Goal: Task Accomplishment & Management: Manage account settings

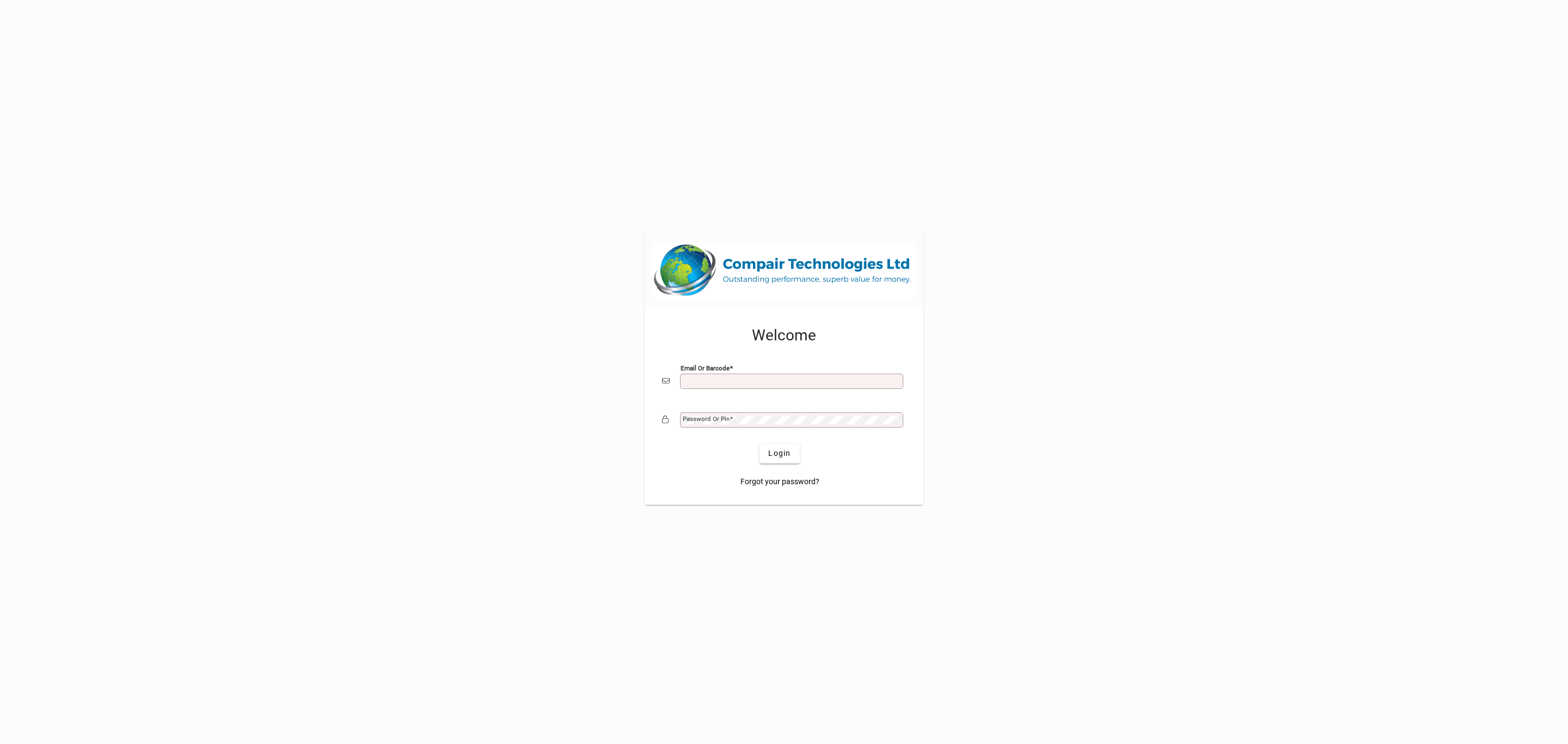
click at [730, 380] on input "Email or Barcode" at bounding box center [793, 381] width 220 height 9
type input "**********"
click at [760, 444] on button "Login" at bounding box center [779, 453] width 40 height 20
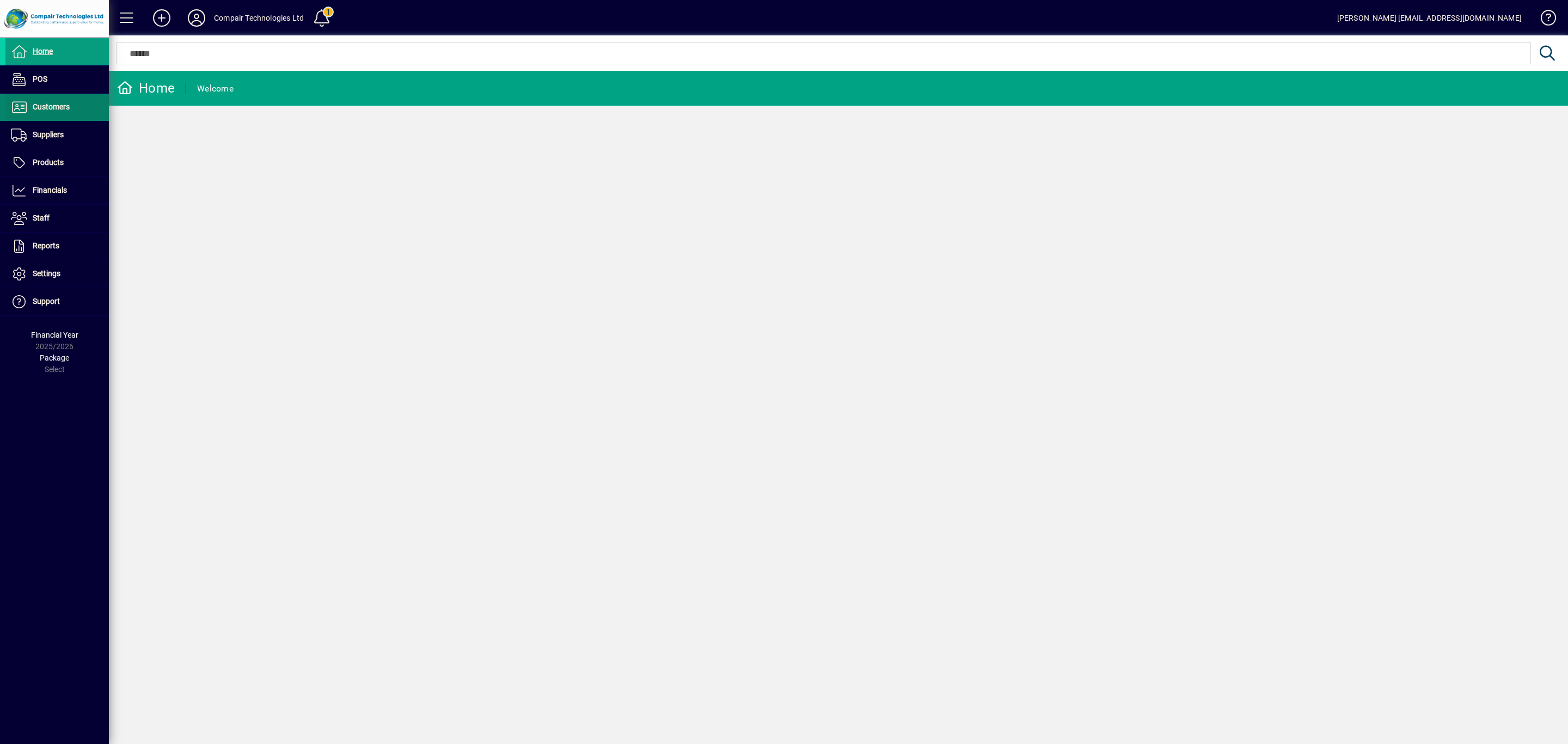
click at [63, 106] on span "Customers" at bounding box center [51, 107] width 37 height 9
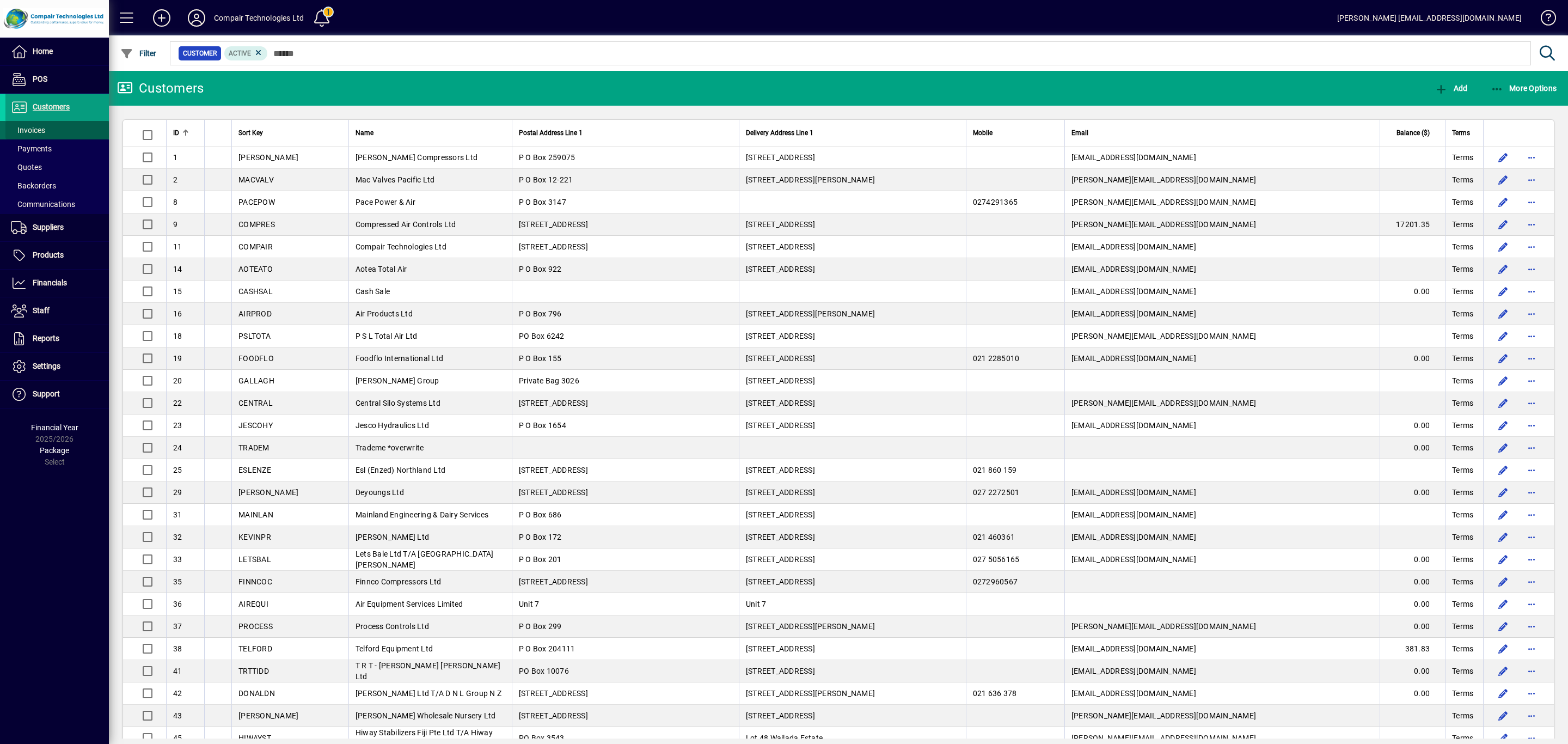
click at [59, 132] on span at bounding box center [57, 130] width 103 height 26
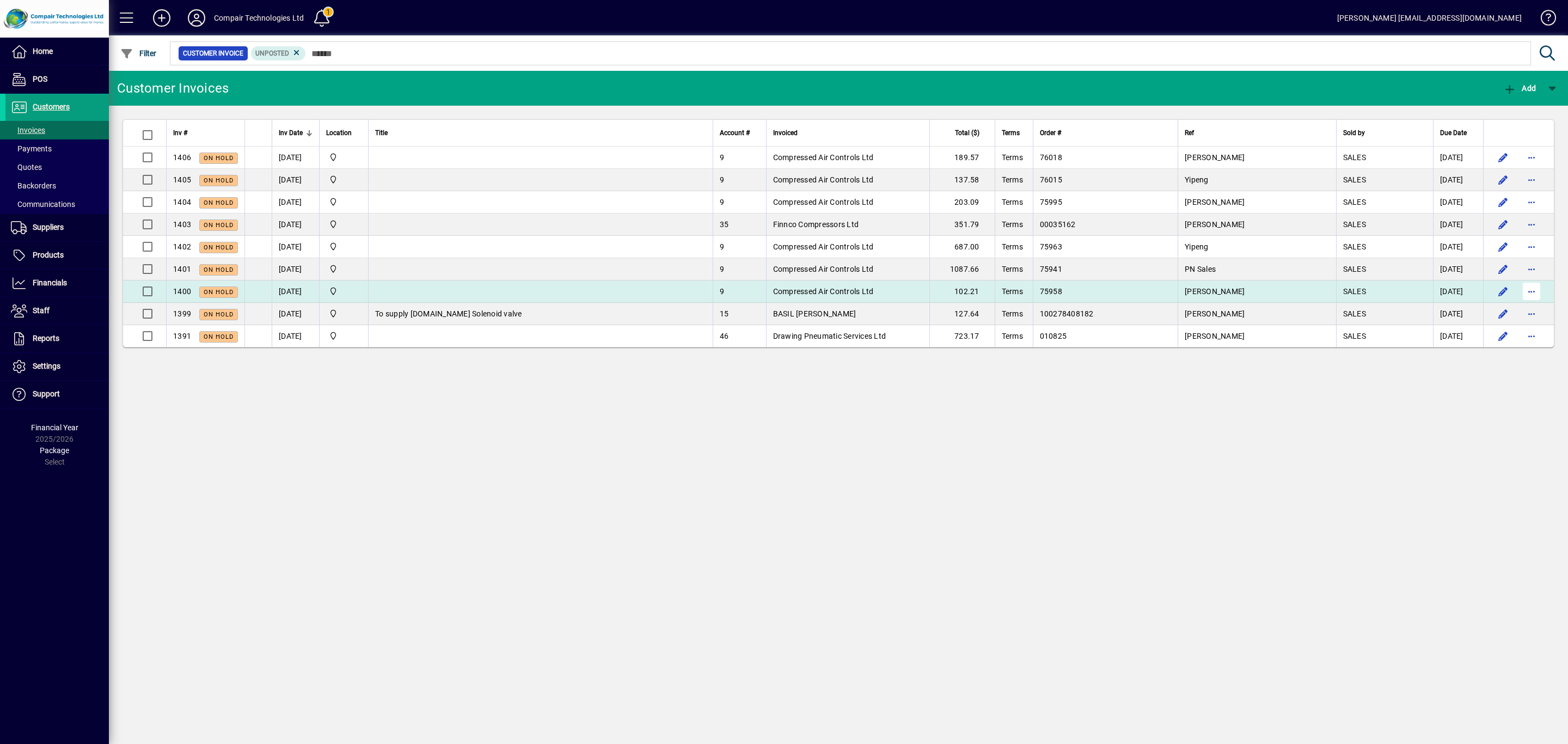
click at [1537, 289] on span "button" at bounding box center [1532, 291] width 26 height 26
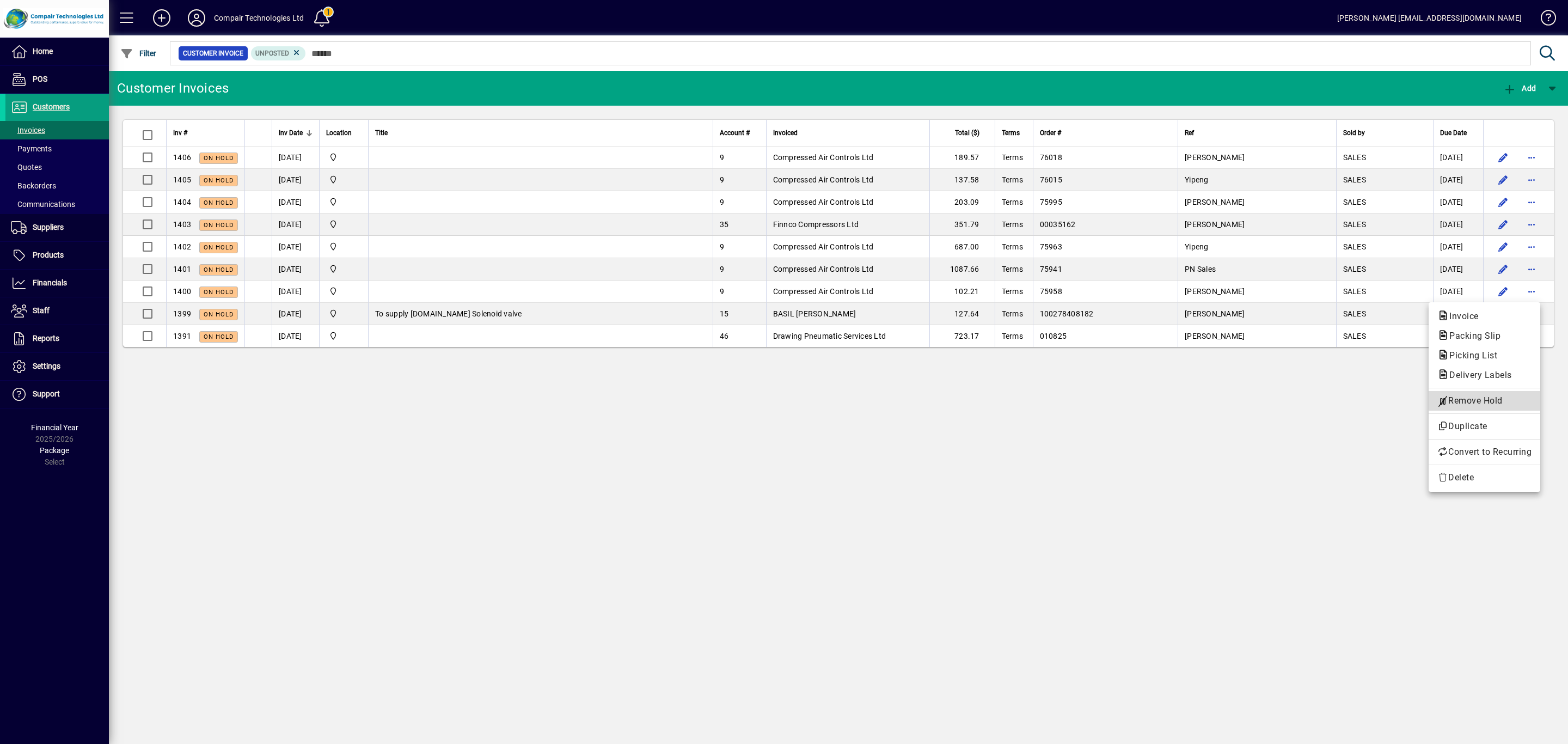
click at [1508, 399] on span "Remove Hold" at bounding box center [1484, 400] width 94 height 13
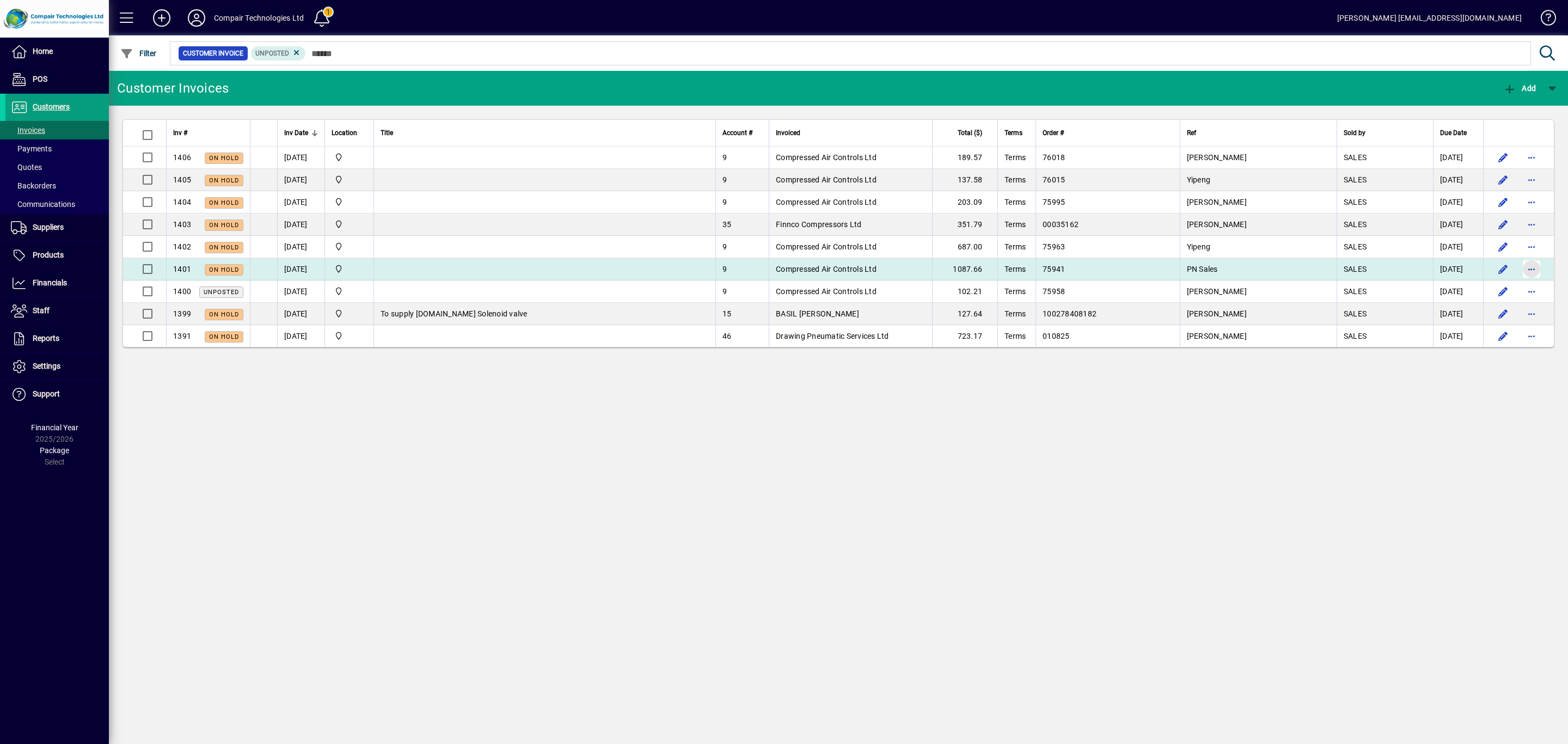
click at [1531, 269] on span "button" at bounding box center [1532, 269] width 26 height 26
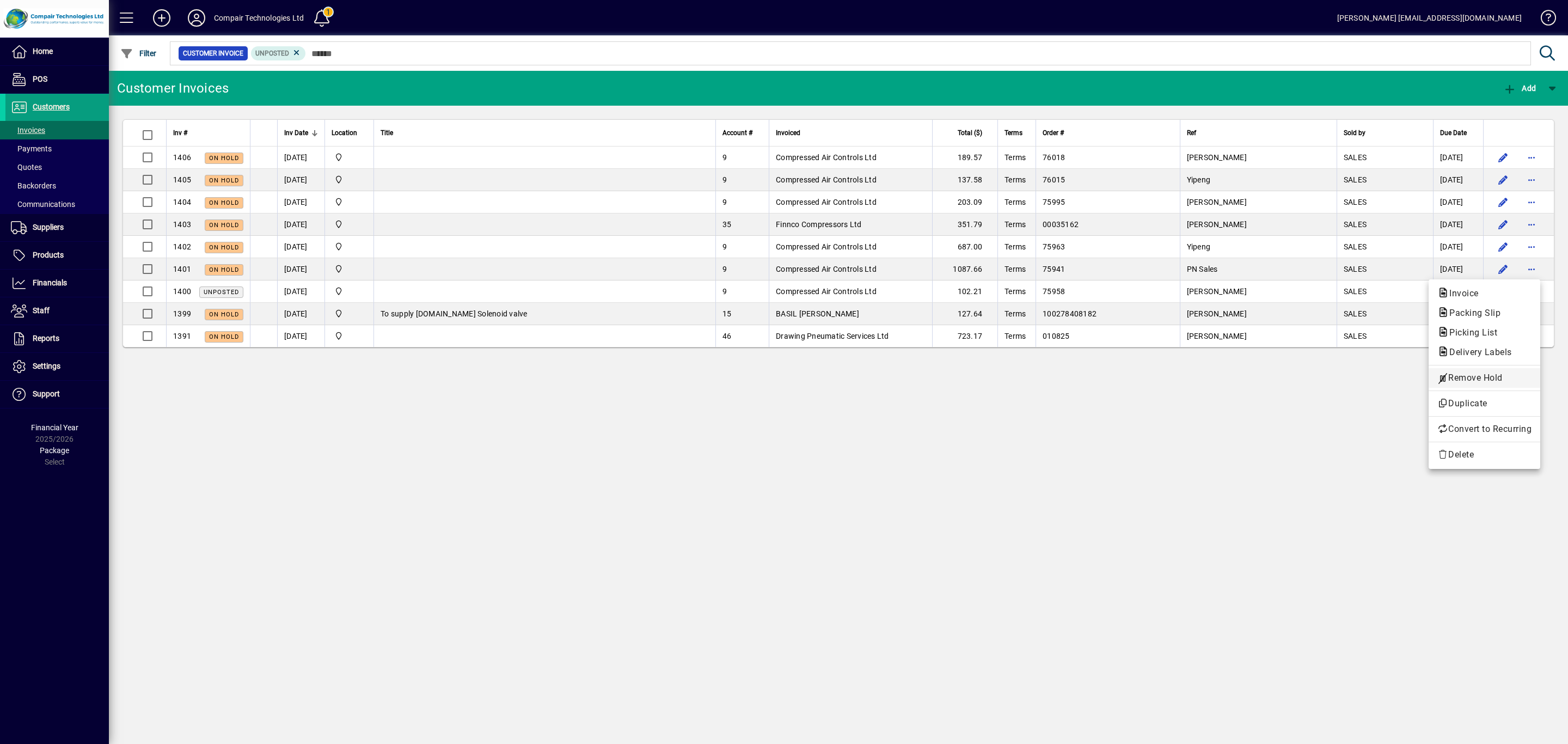
click at [1499, 374] on span "Remove Hold" at bounding box center [1484, 377] width 94 height 13
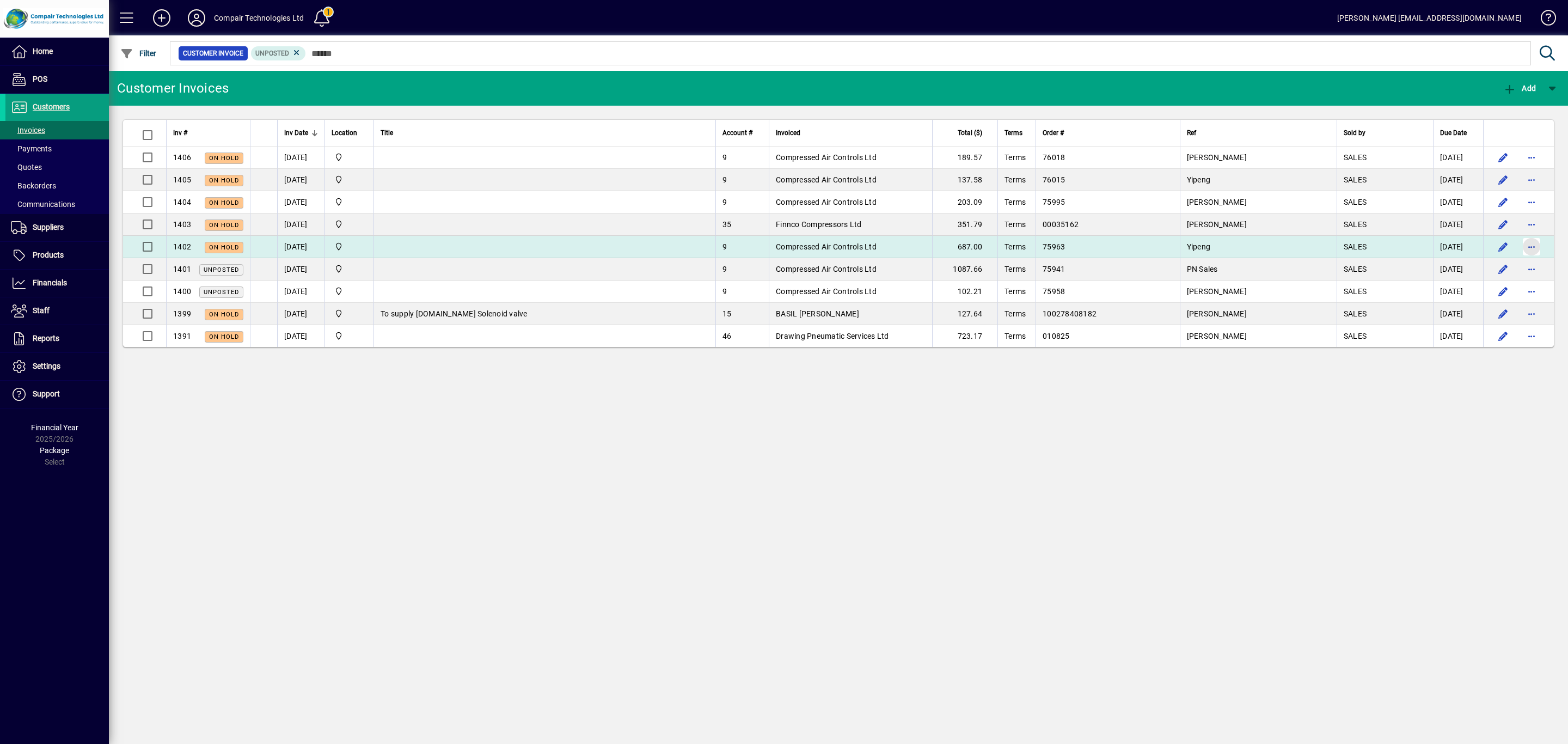
click at [1534, 249] on span "button" at bounding box center [1532, 247] width 26 height 26
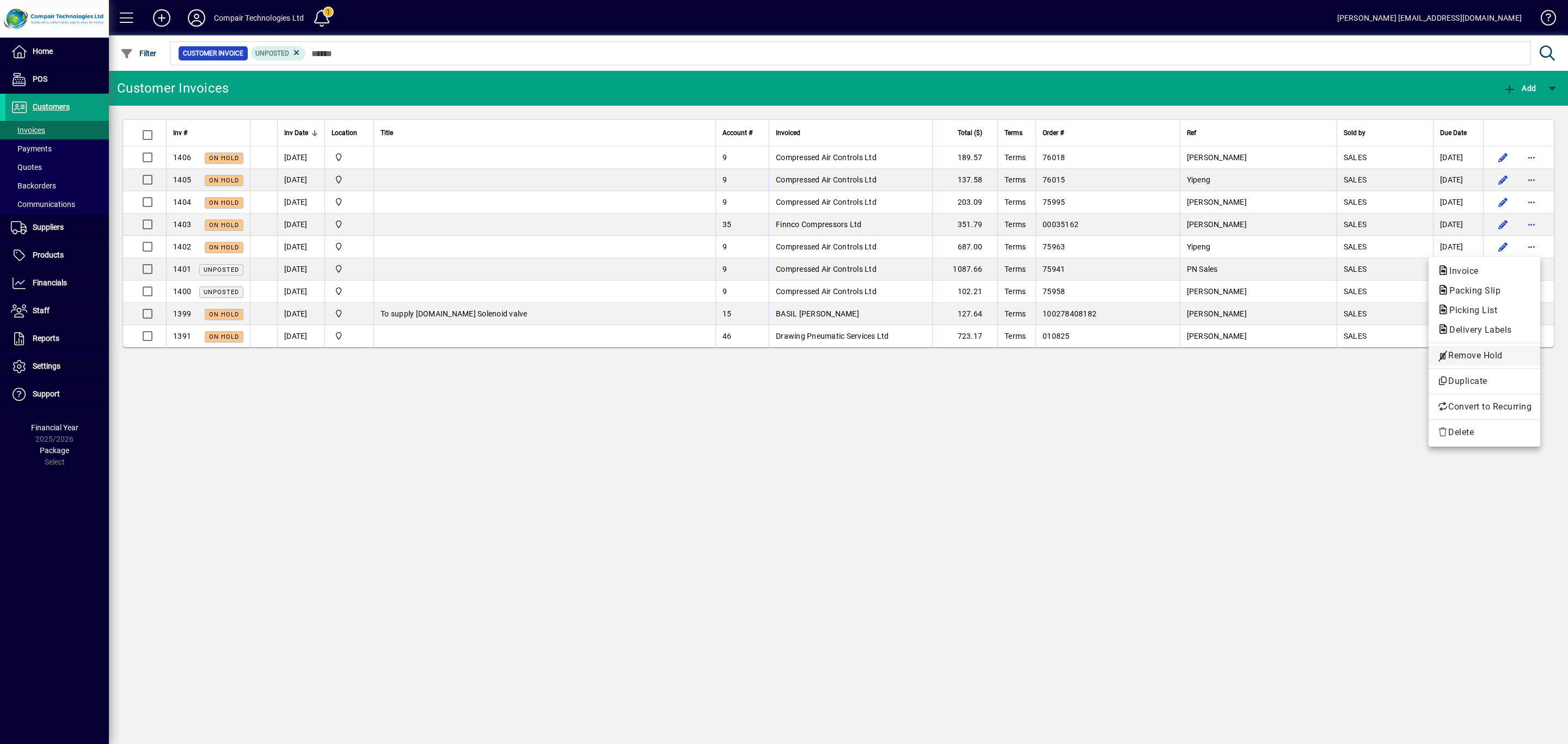
click at [1497, 355] on span "Remove Hold" at bounding box center [1484, 355] width 94 height 13
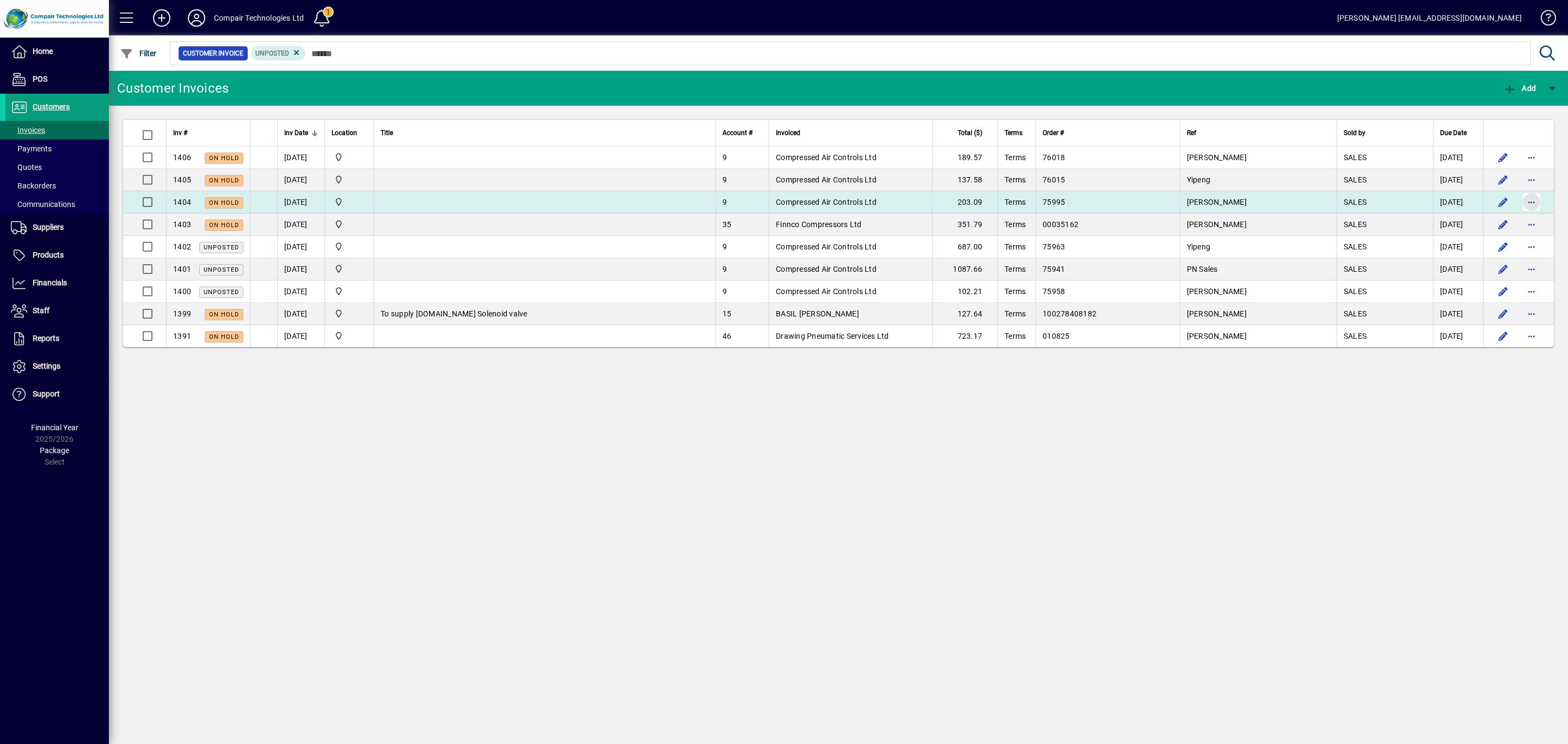
click at [1530, 201] on span "button" at bounding box center [1532, 201] width 26 height 26
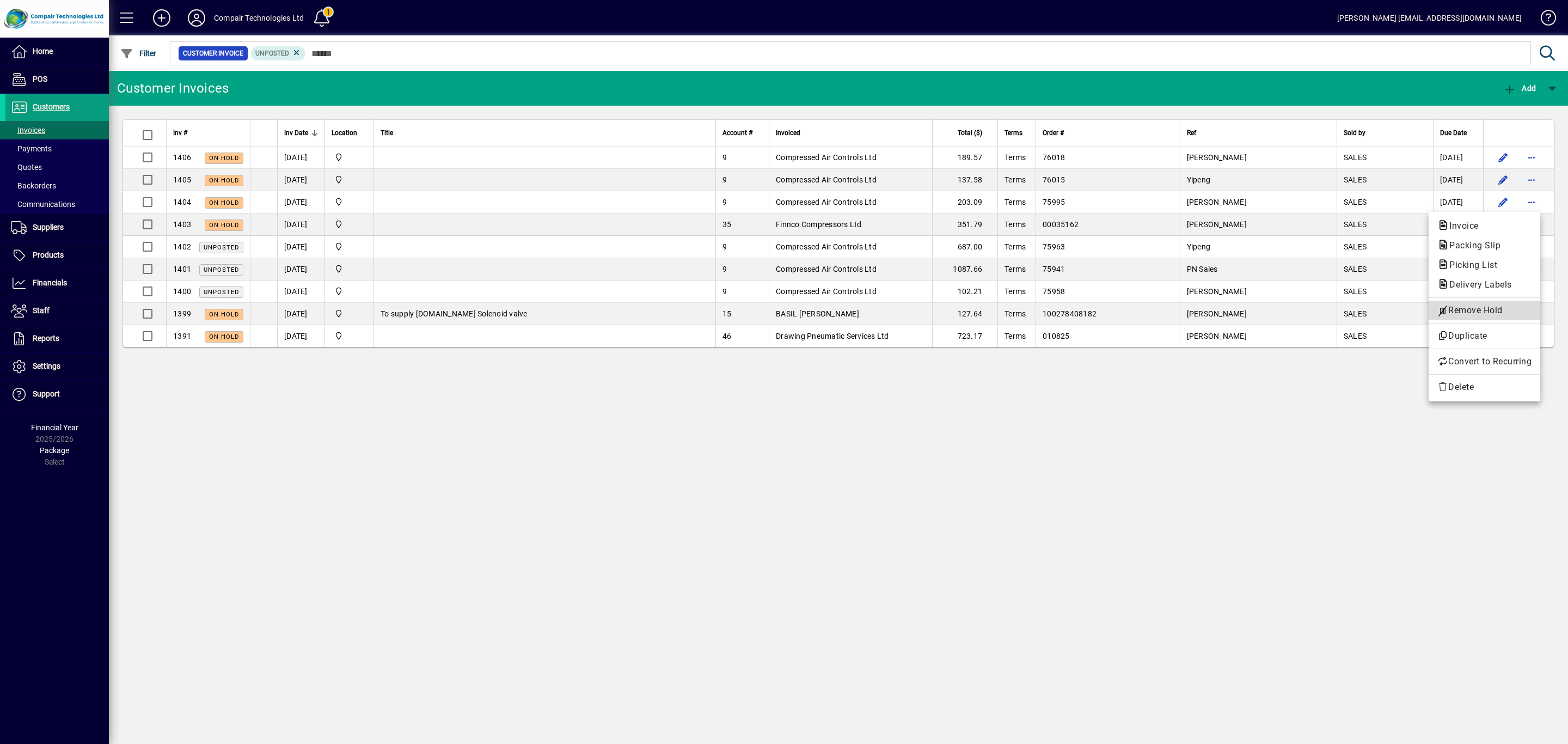
click at [1510, 304] on span "Remove Hold" at bounding box center [1484, 310] width 94 height 13
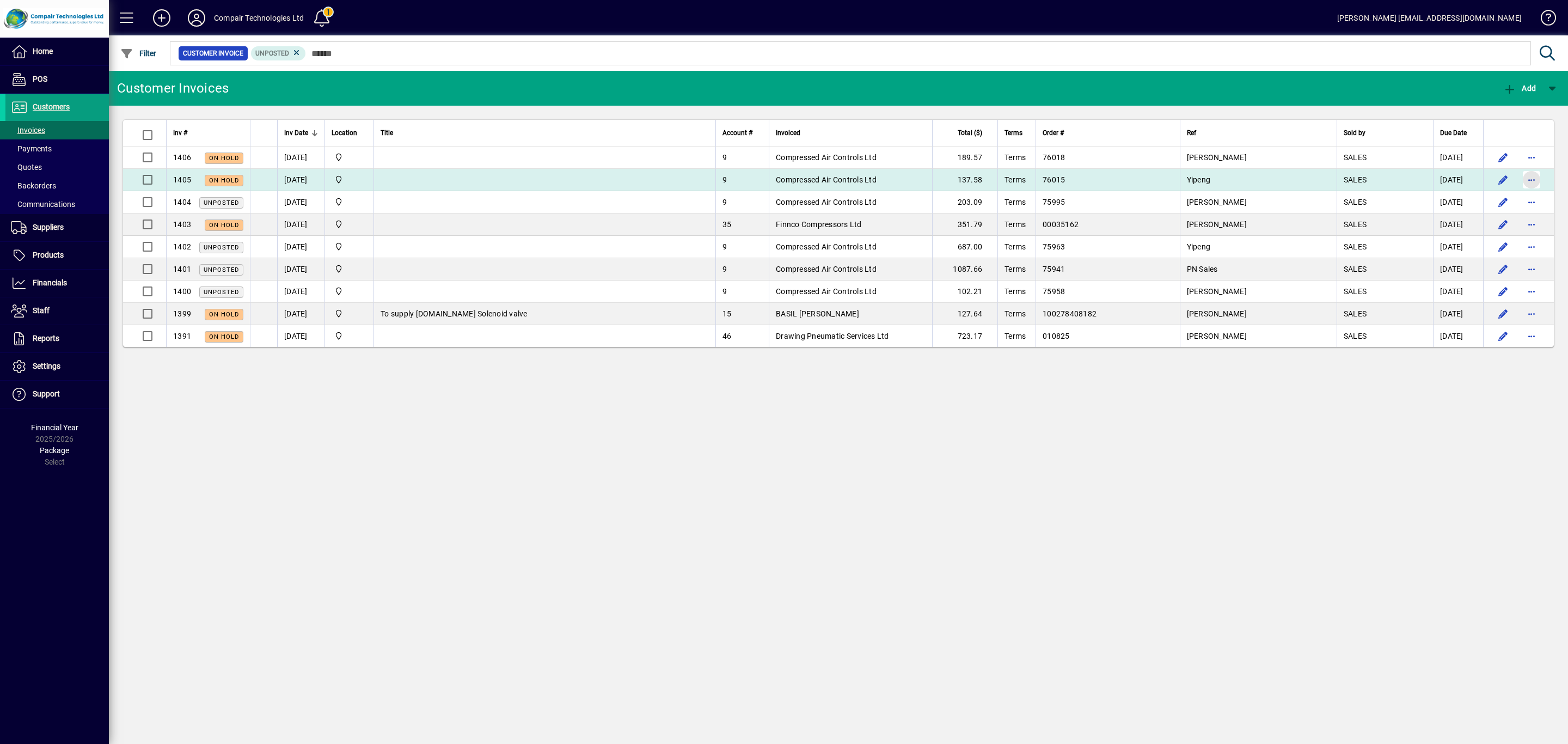
click at [1523, 180] on span "button" at bounding box center [1532, 180] width 26 height 26
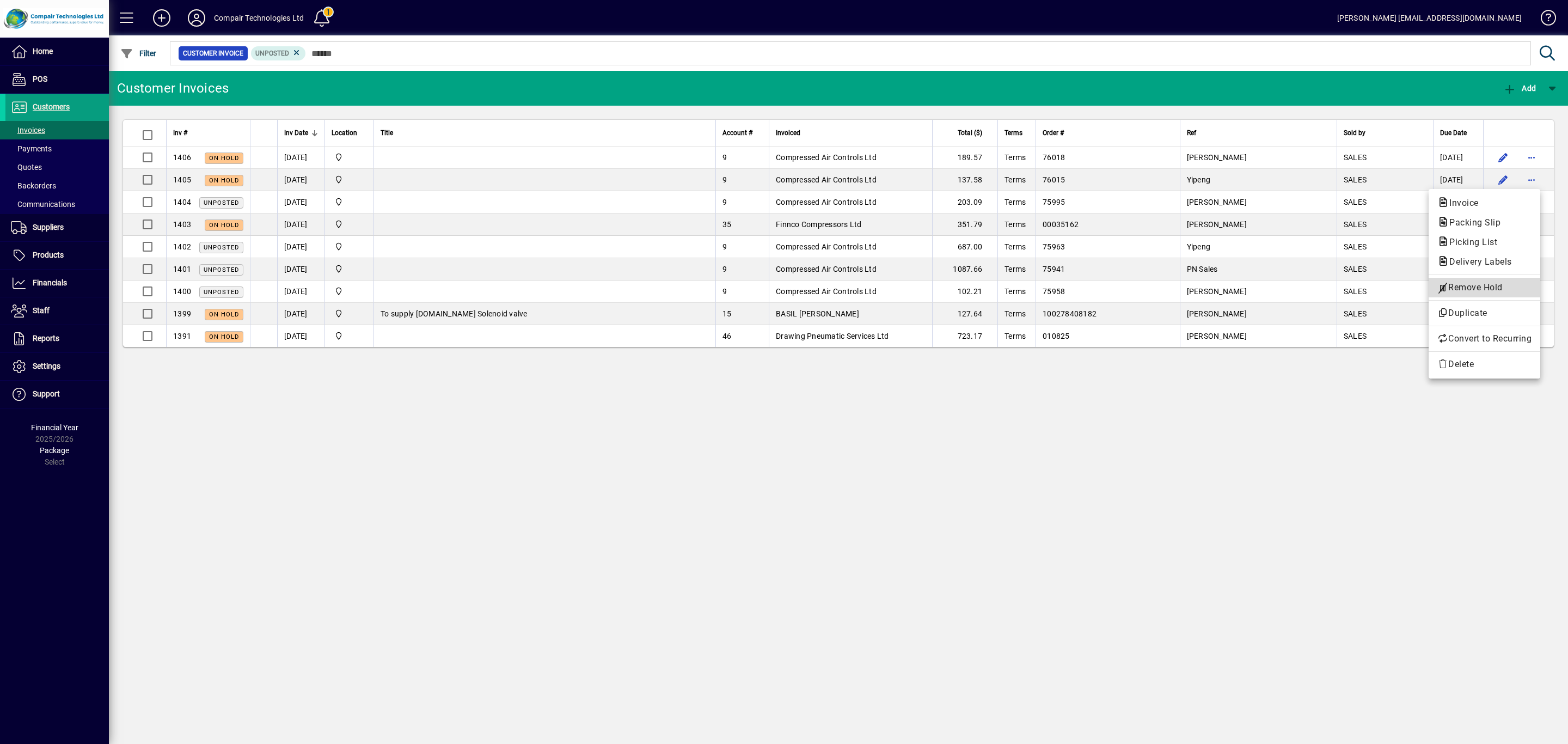
click at [1523, 283] on span "Remove Hold" at bounding box center [1484, 287] width 94 height 13
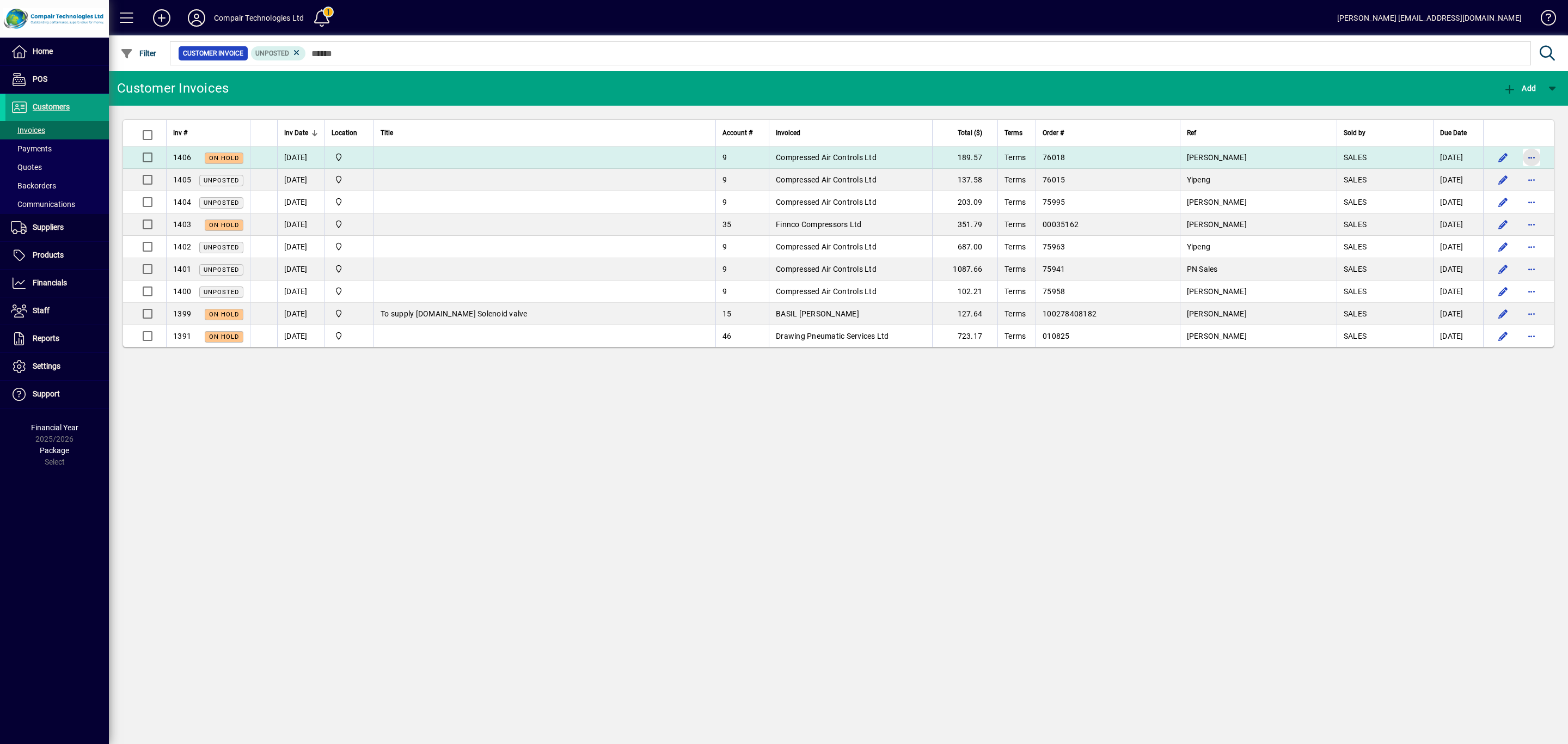
click at [1528, 158] on span "button" at bounding box center [1532, 157] width 26 height 26
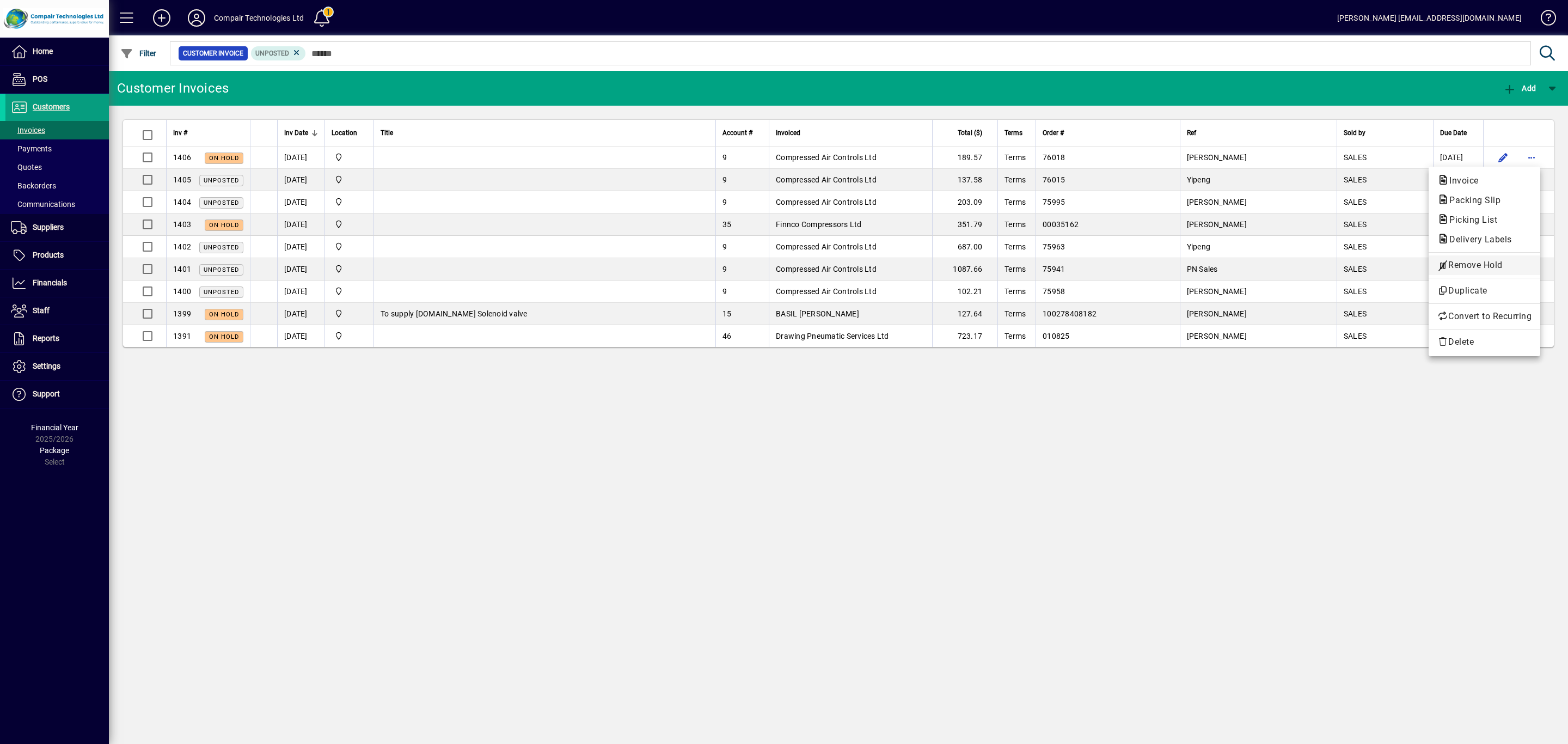
click at [1519, 257] on button "Remove Hold" at bounding box center [1484, 265] width 112 height 20
click at [1487, 91] on span "button" at bounding box center [1489, 88] width 26 height 26
click at [1478, 122] on span "button" at bounding box center [1458, 116] width 70 height 26
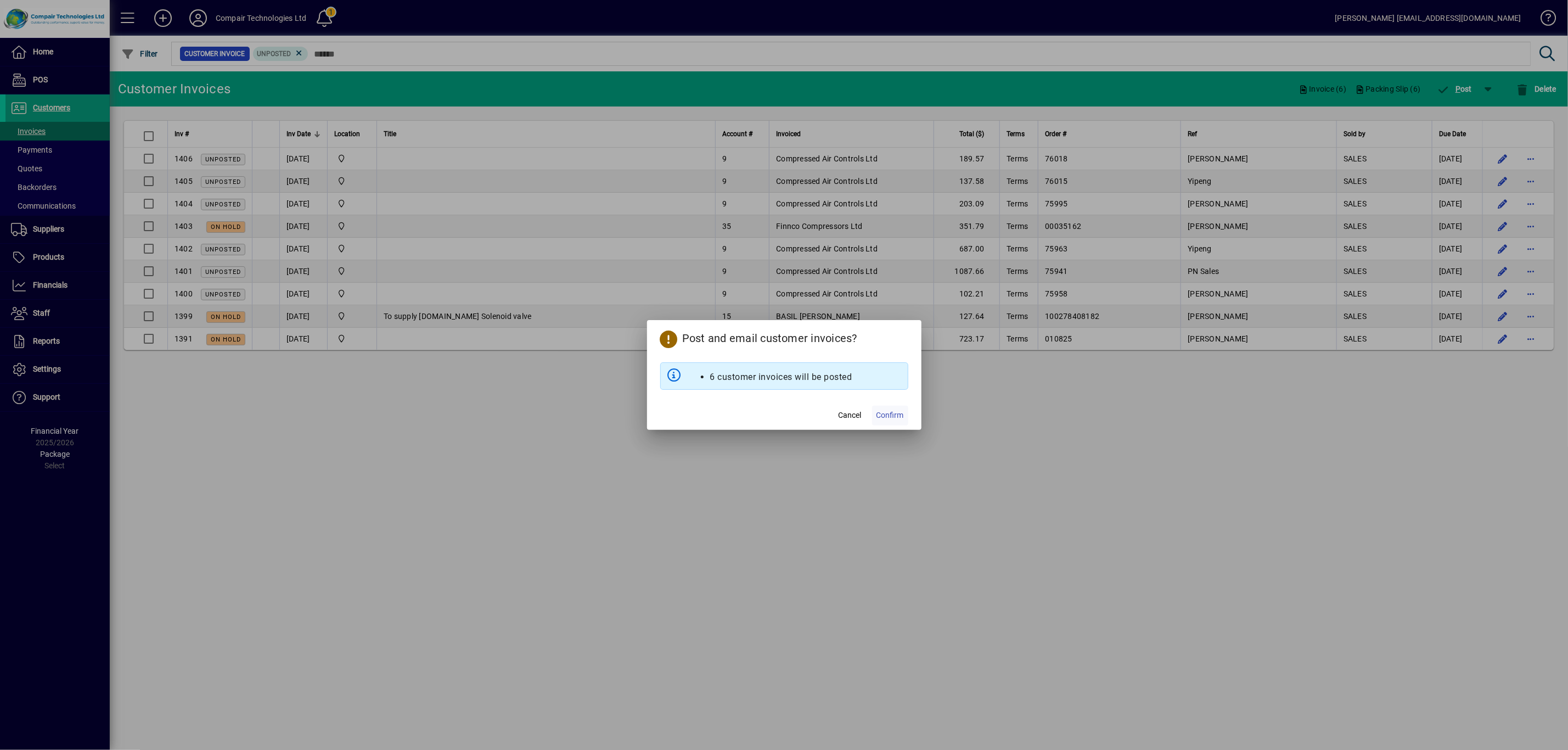
click at [882, 415] on span "Confirm" at bounding box center [890, 415] width 27 height 11
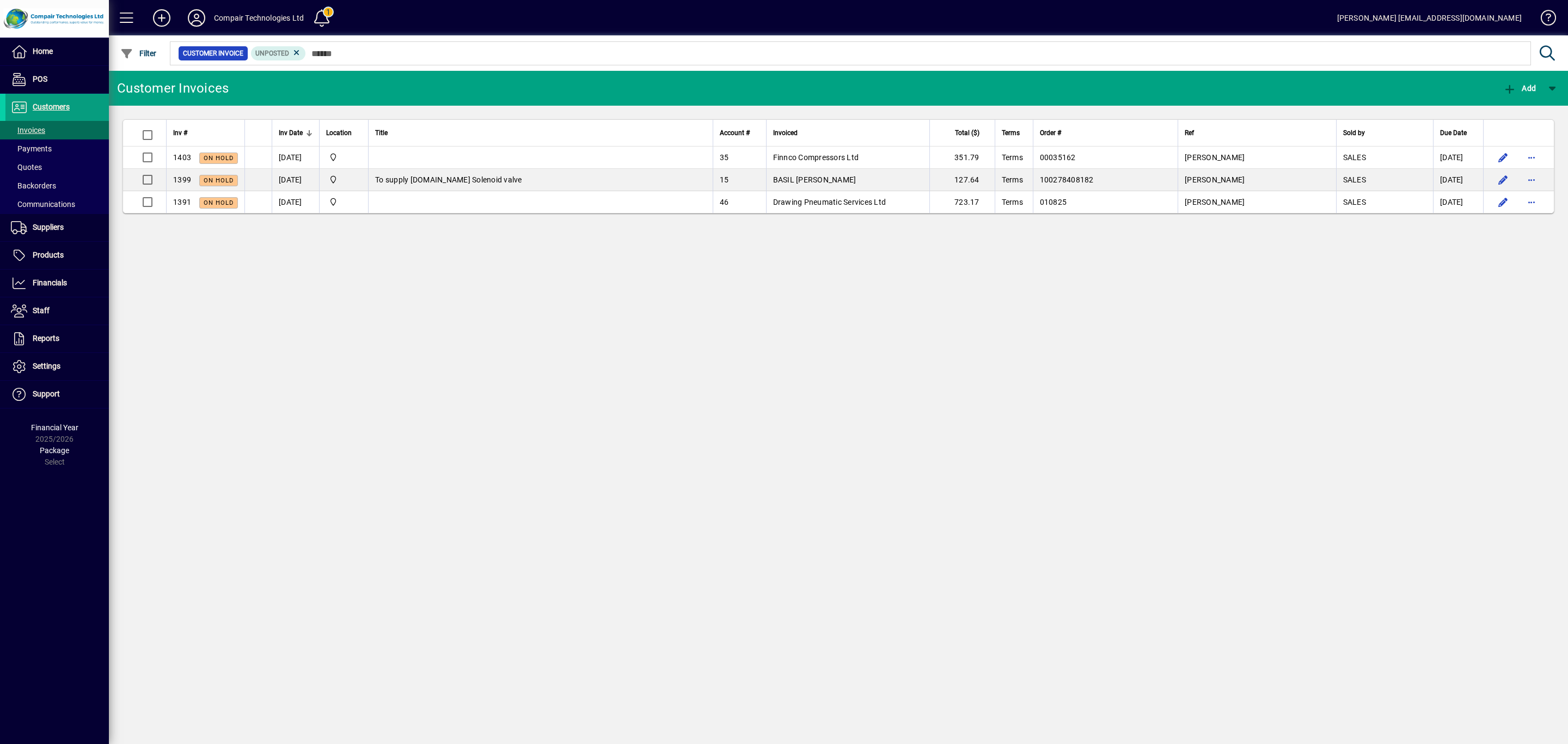
drag, startPoint x: 812, startPoint y: 210, endPoint x: 300, endPoint y: 206, distance: 512.0
click at [300, 206] on td "[DATE]" at bounding box center [295, 201] width 48 height 22
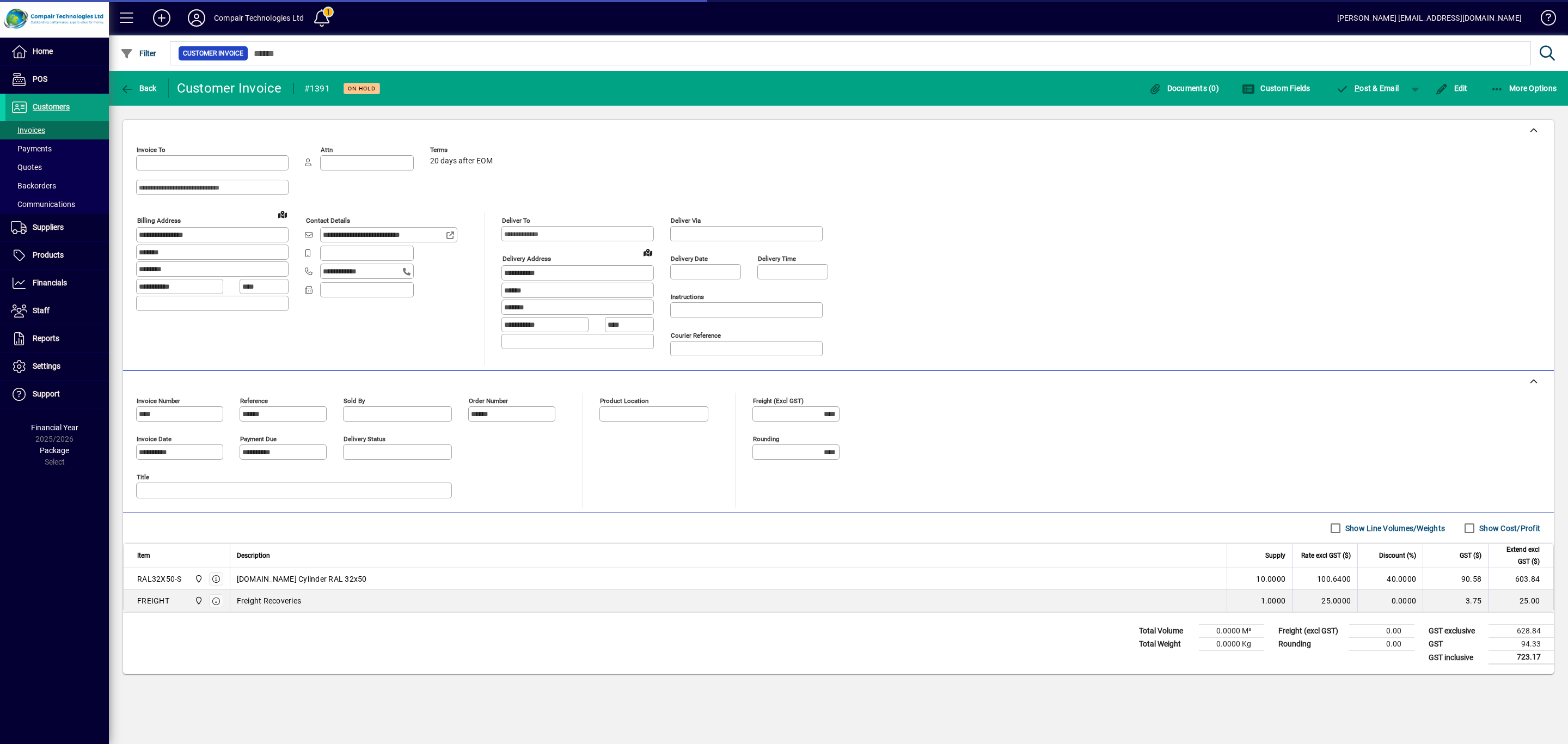
type input "**********"
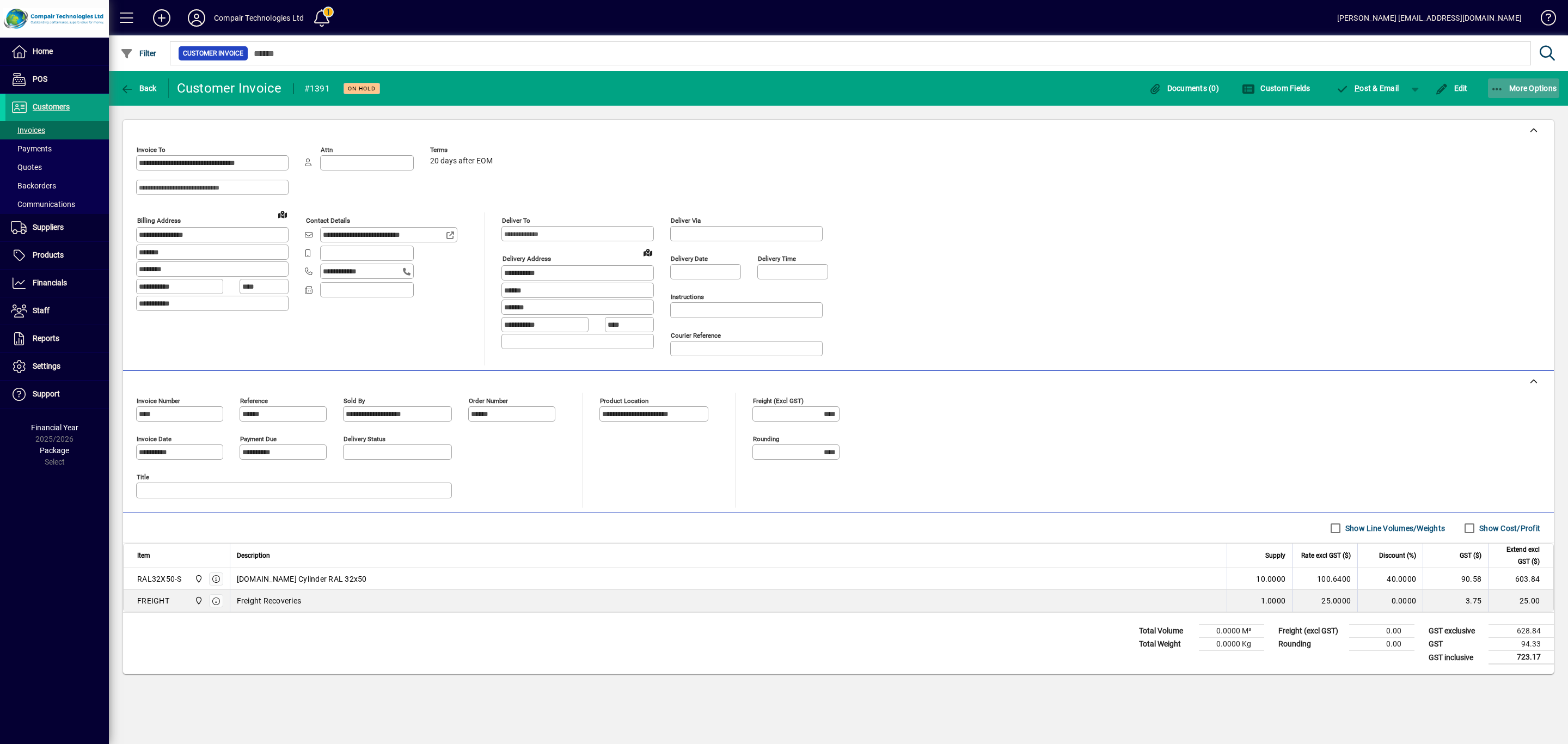
click at [1528, 91] on span "More Options" at bounding box center [1524, 88] width 66 height 9
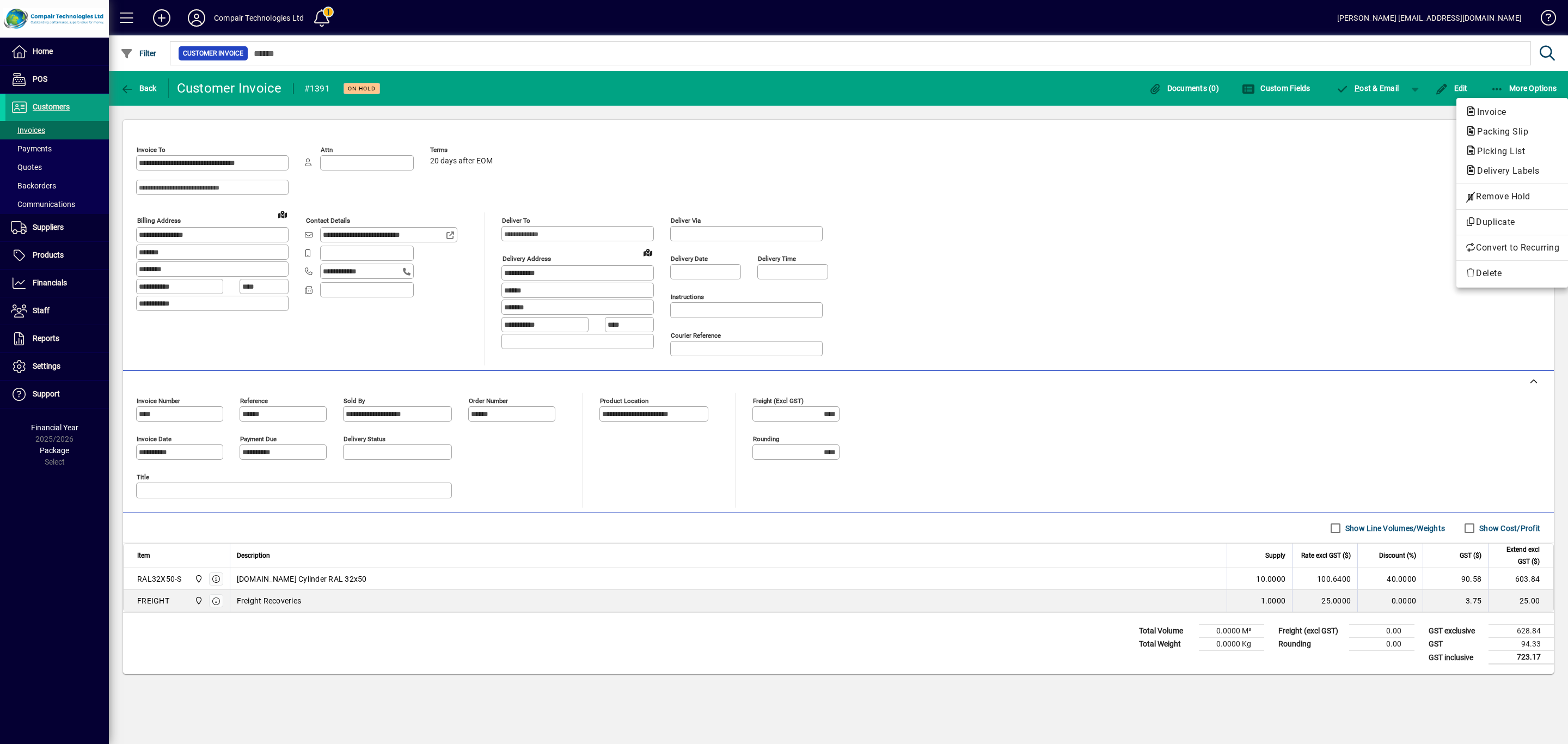
click at [1377, 244] on div at bounding box center [784, 372] width 1568 height 744
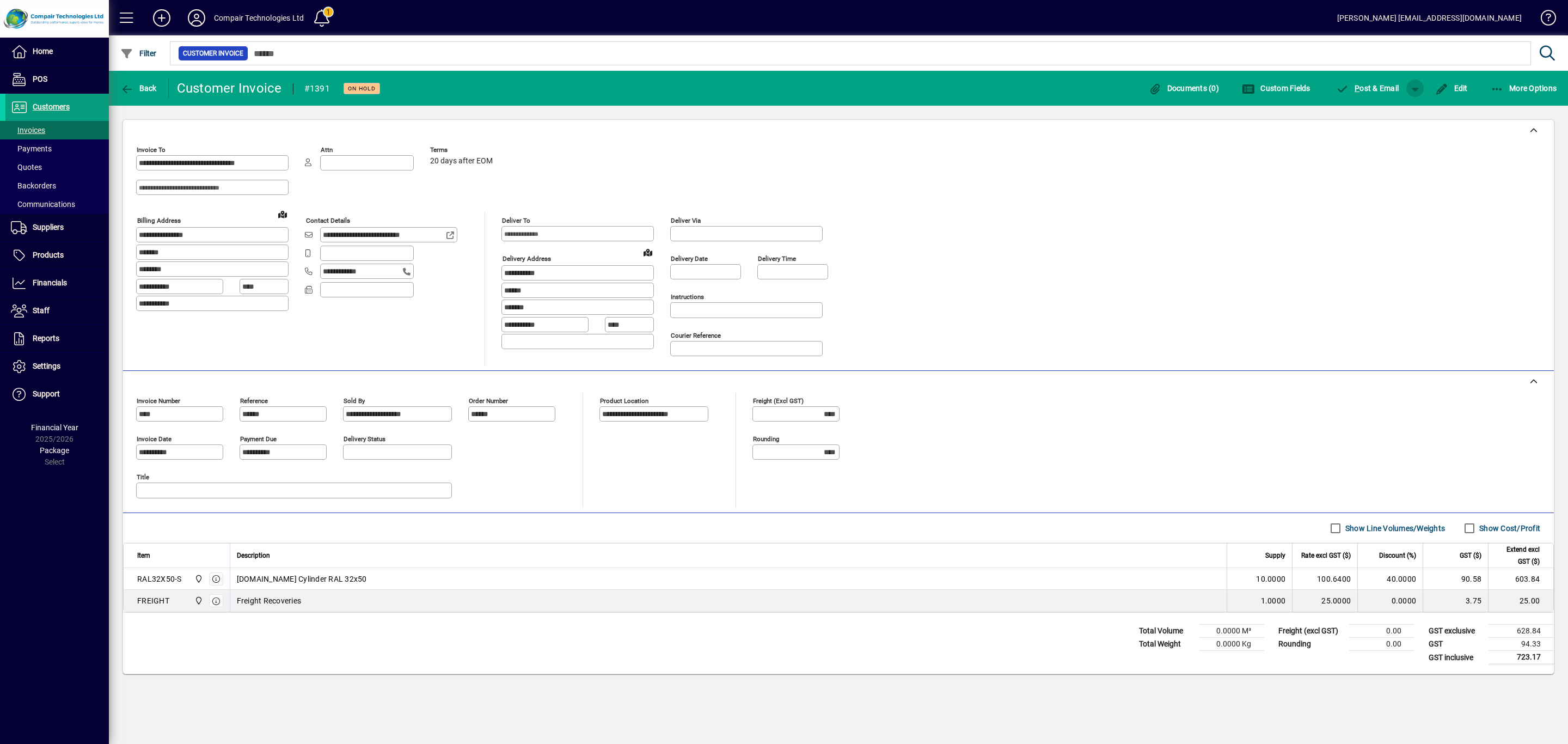
click at [1416, 90] on span "button" at bounding box center [1415, 88] width 26 height 26
click at [1416, 90] on div at bounding box center [784, 372] width 1568 height 744
click at [130, 84] on icon "button" at bounding box center [127, 89] width 14 height 11
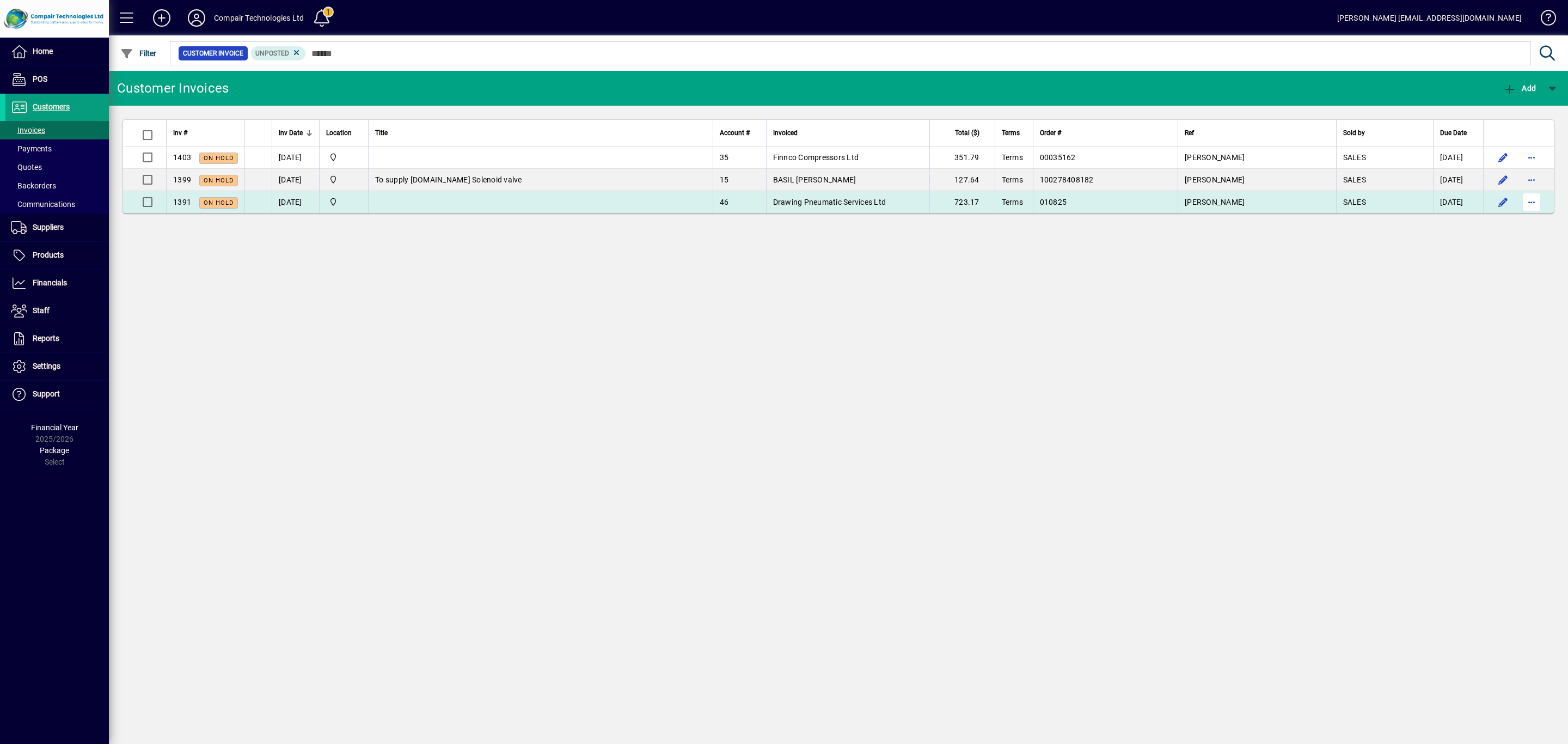
click at [1530, 202] on span "button" at bounding box center [1532, 201] width 26 height 26
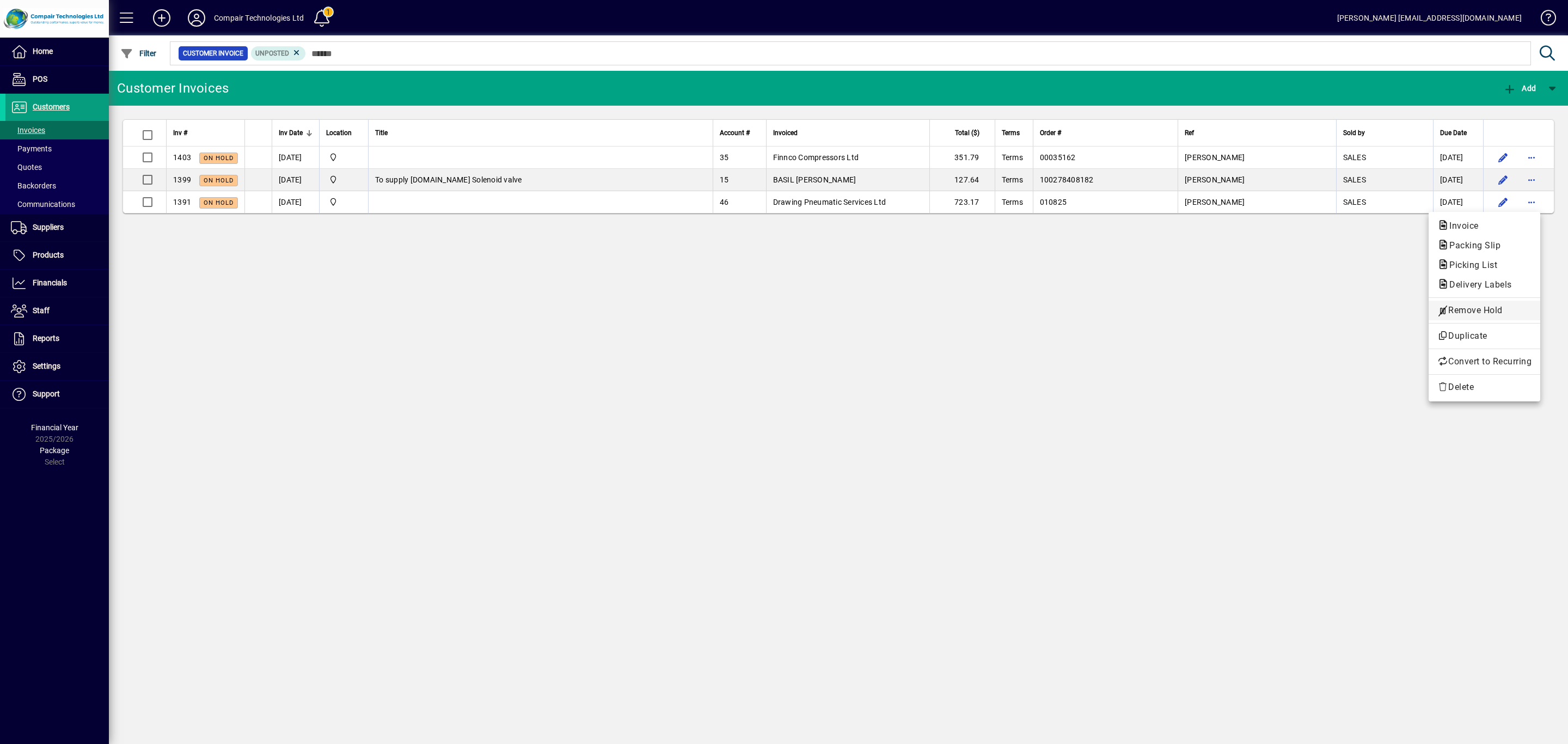
click at [1477, 308] on span "Remove Hold" at bounding box center [1484, 310] width 94 height 13
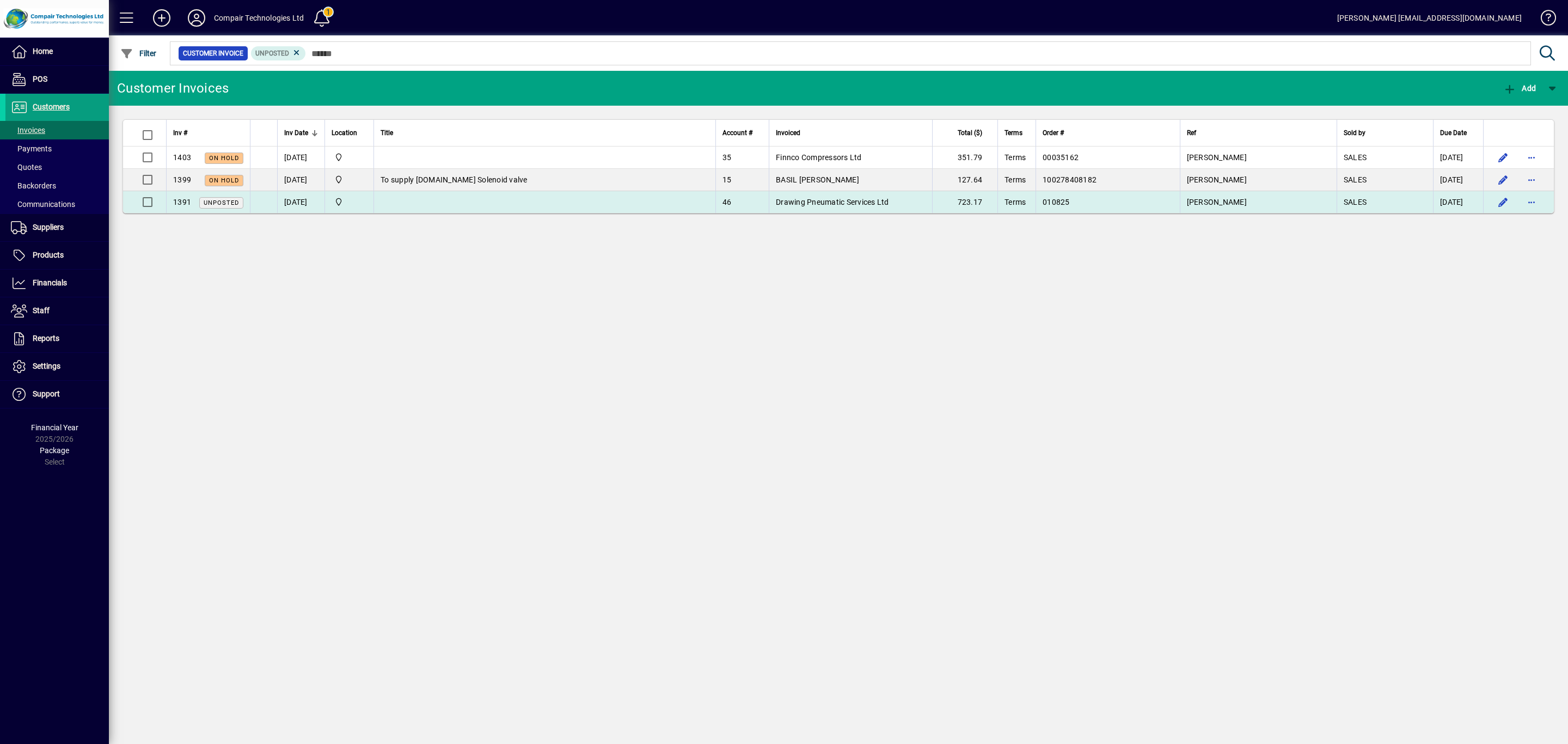
click at [601, 210] on td at bounding box center [544, 201] width 342 height 22
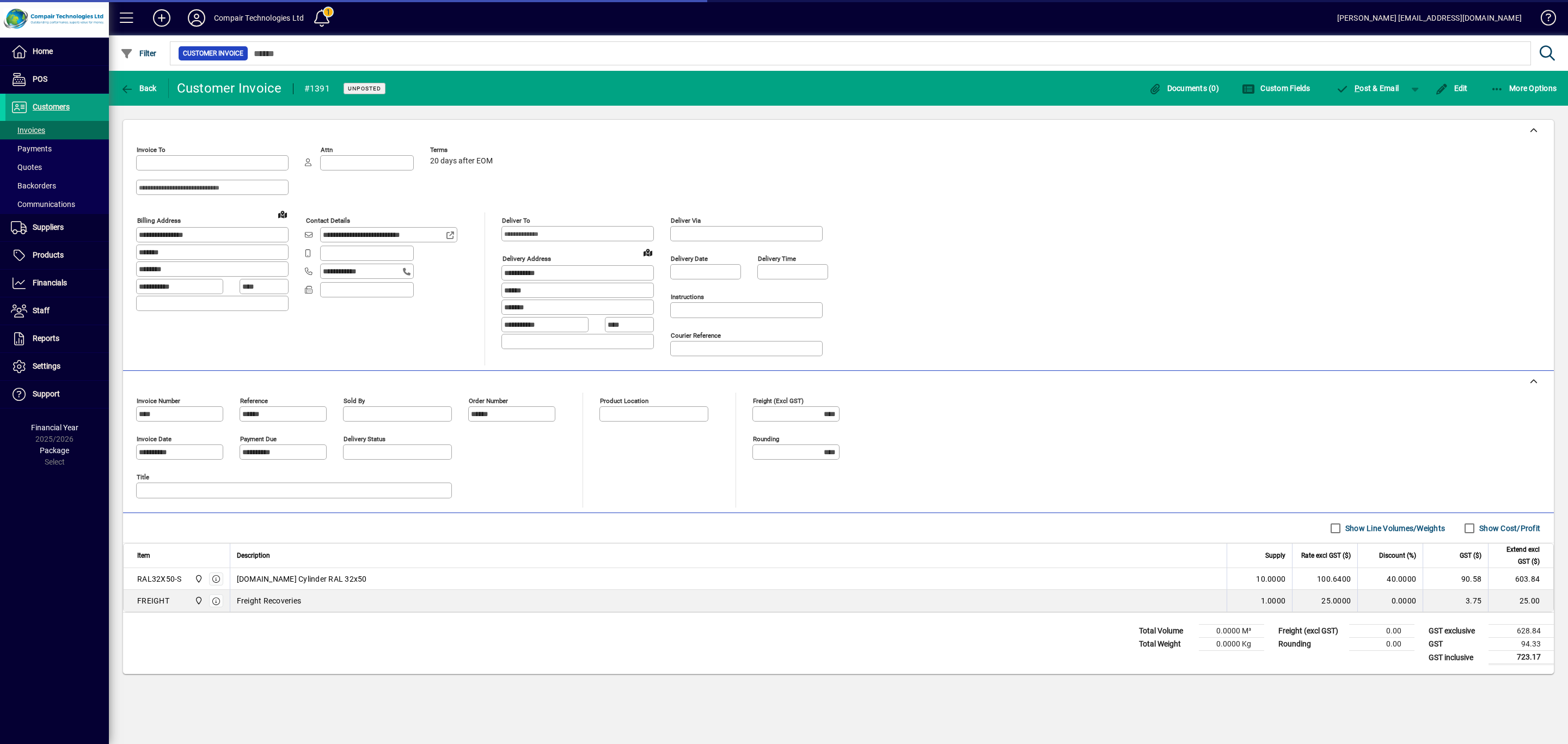
type input "**********"
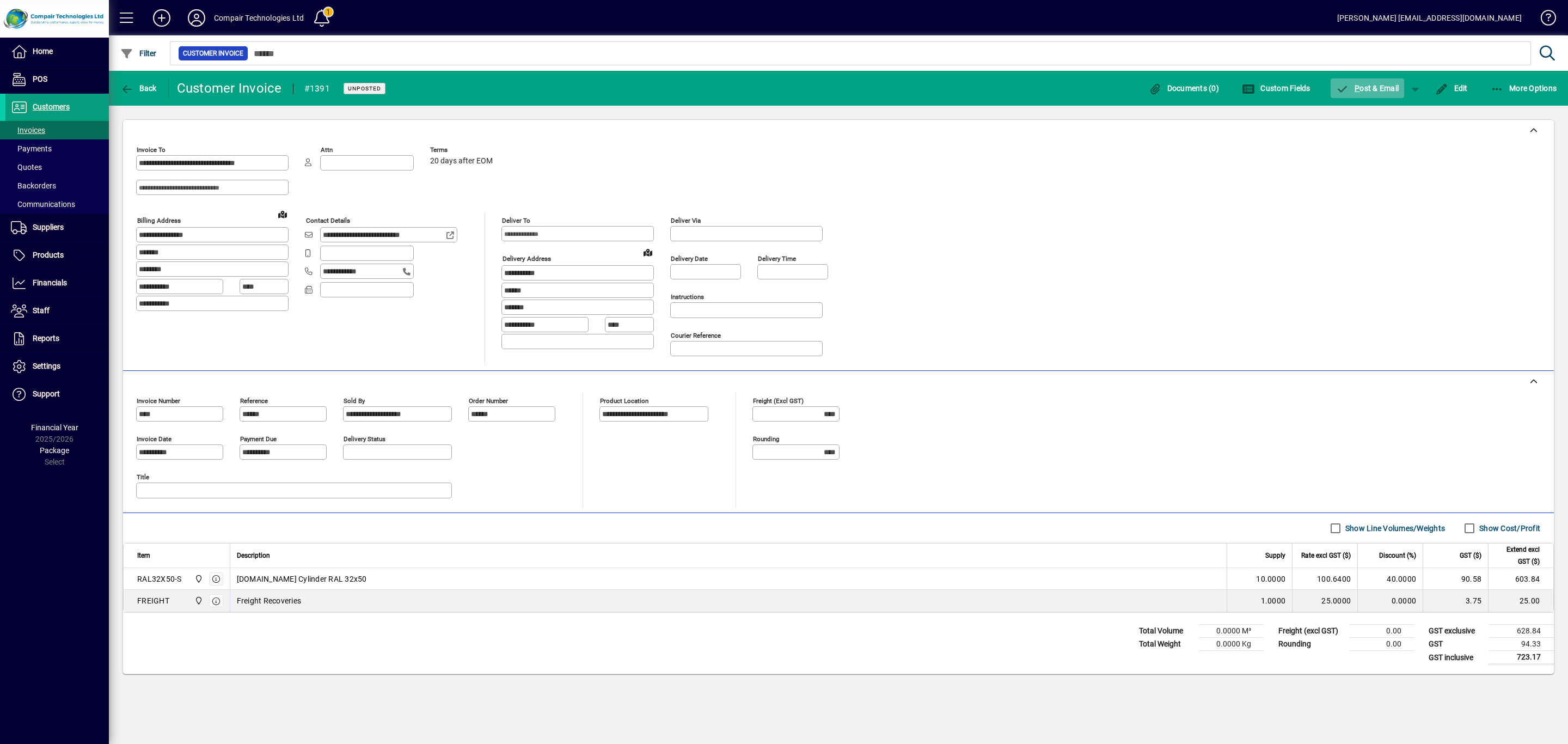
click at [1385, 94] on span "button" at bounding box center [1368, 88] width 74 height 26
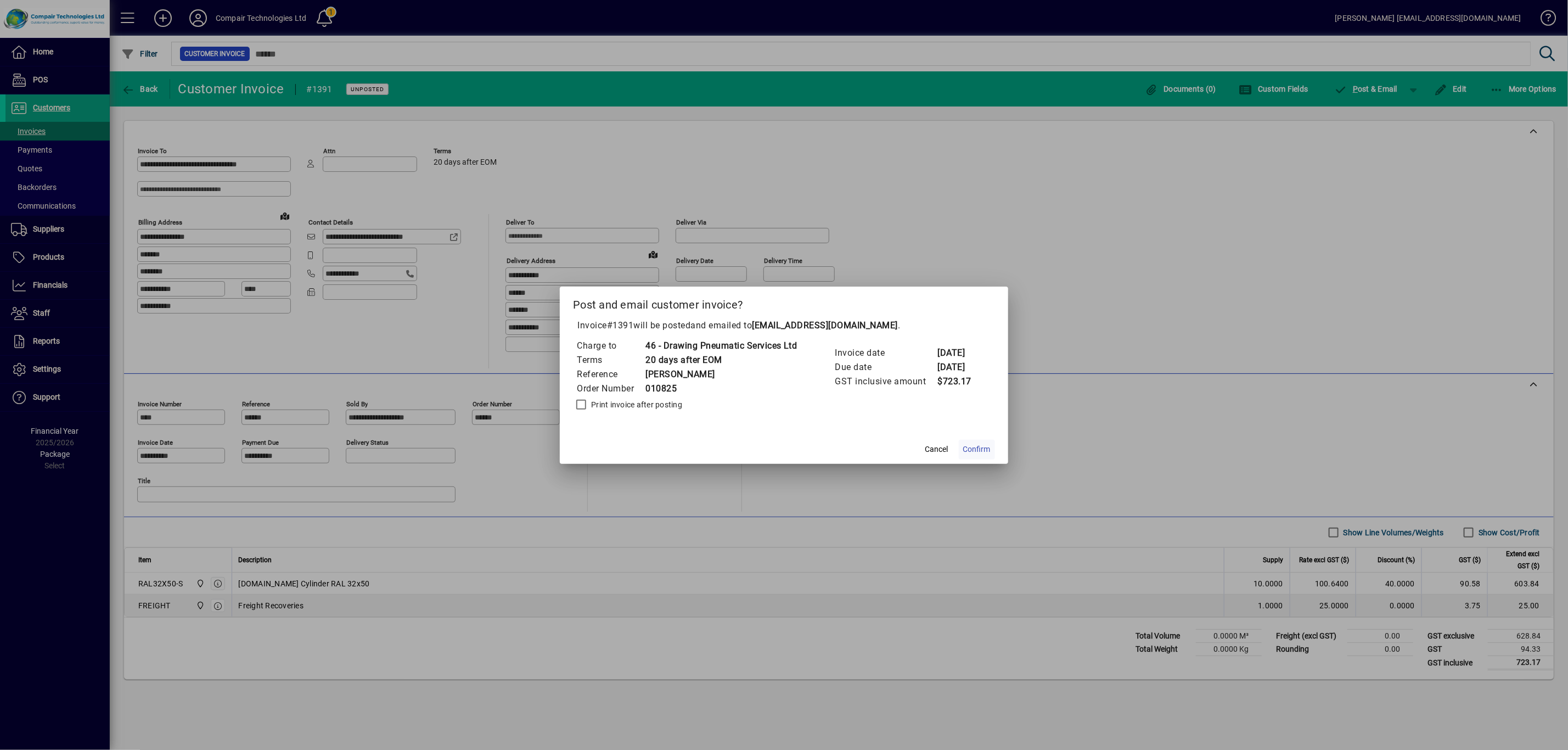
click at [988, 449] on span "Confirm" at bounding box center [976, 449] width 27 height 11
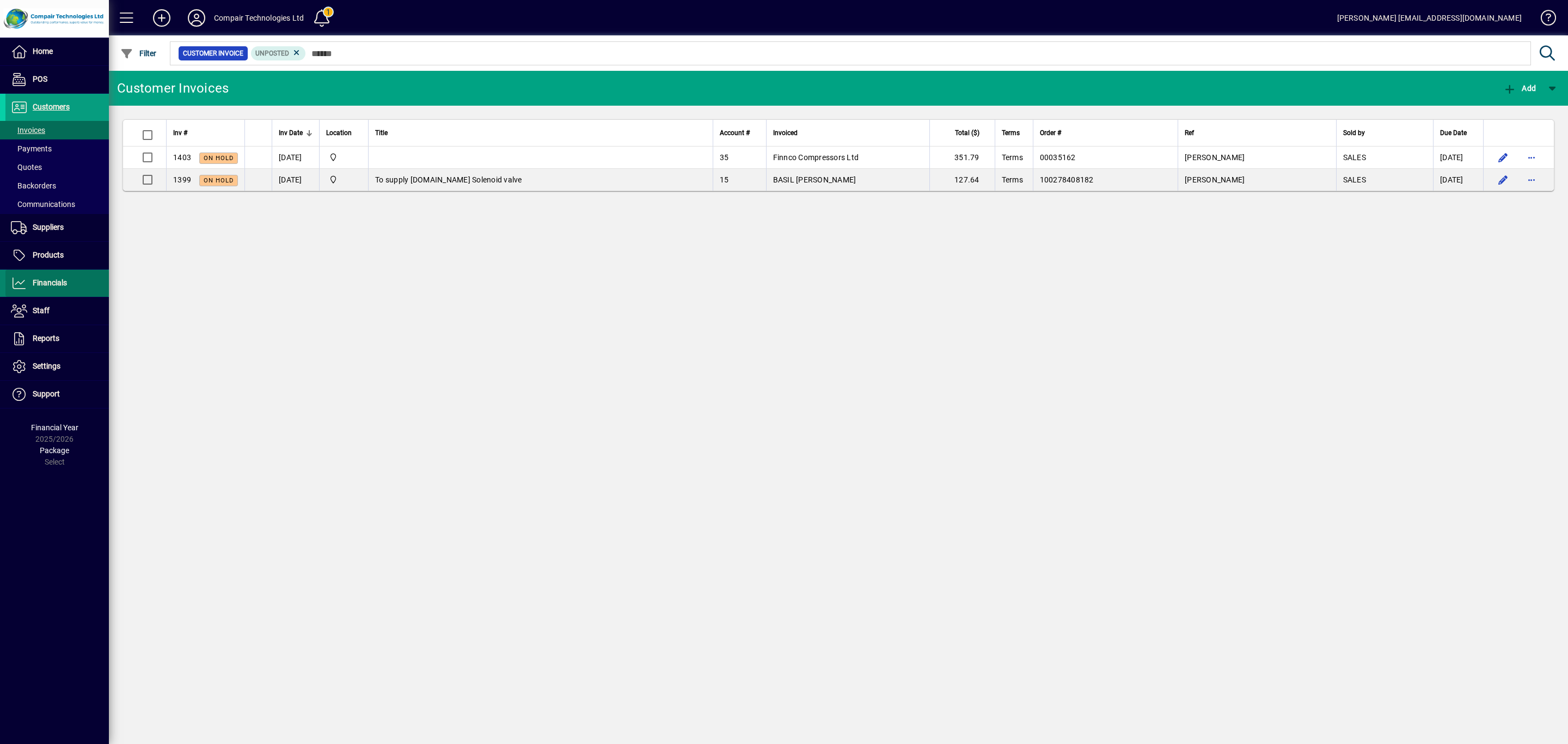
click at [64, 287] on span "Financials" at bounding box center [49, 283] width 34 height 9
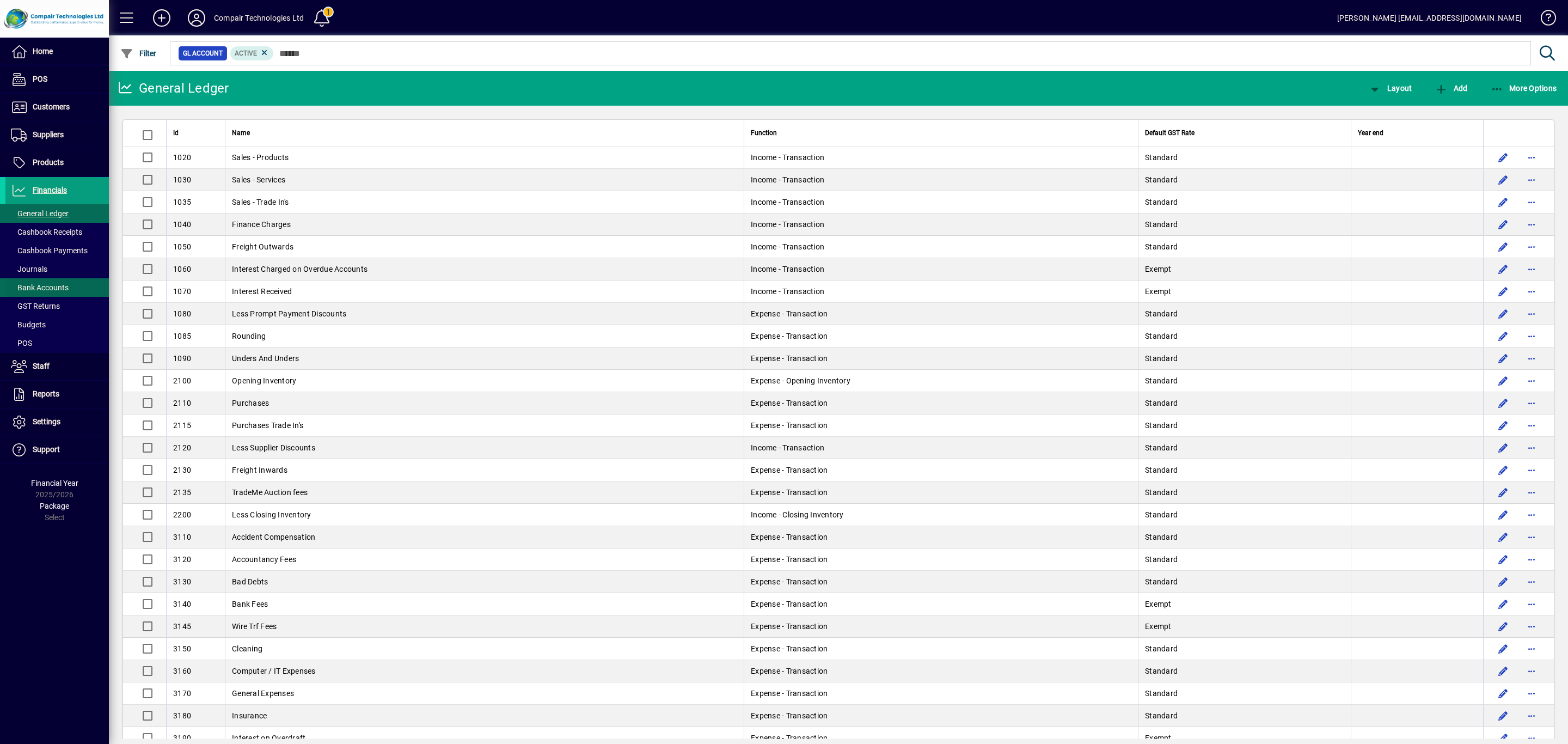
click at [48, 288] on span "Bank Accounts" at bounding box center [39, 287] width 57 height 9
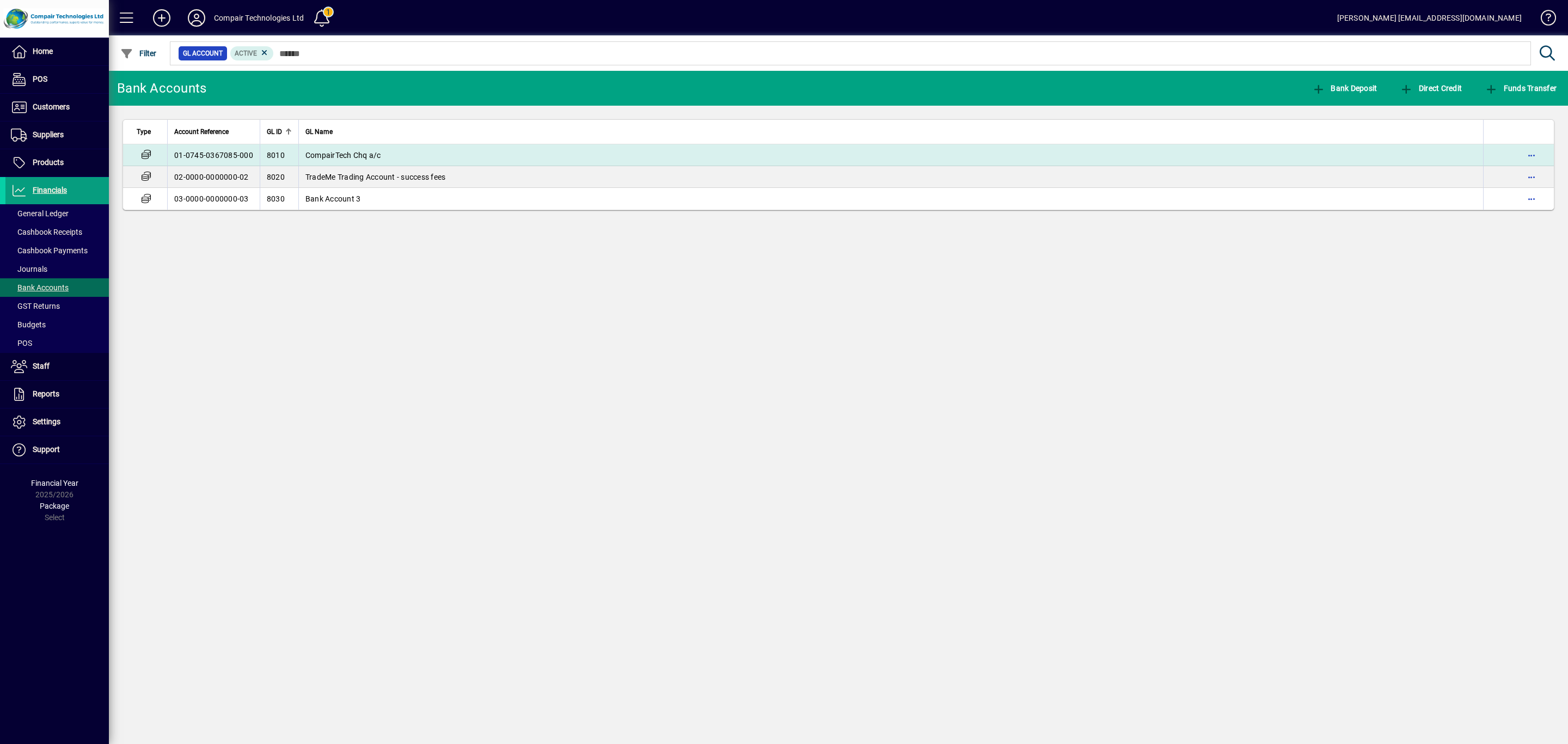
click at [224, 155] on td "01-0745-0367085-000" at bounding box center [214, 155] width 93 height 22
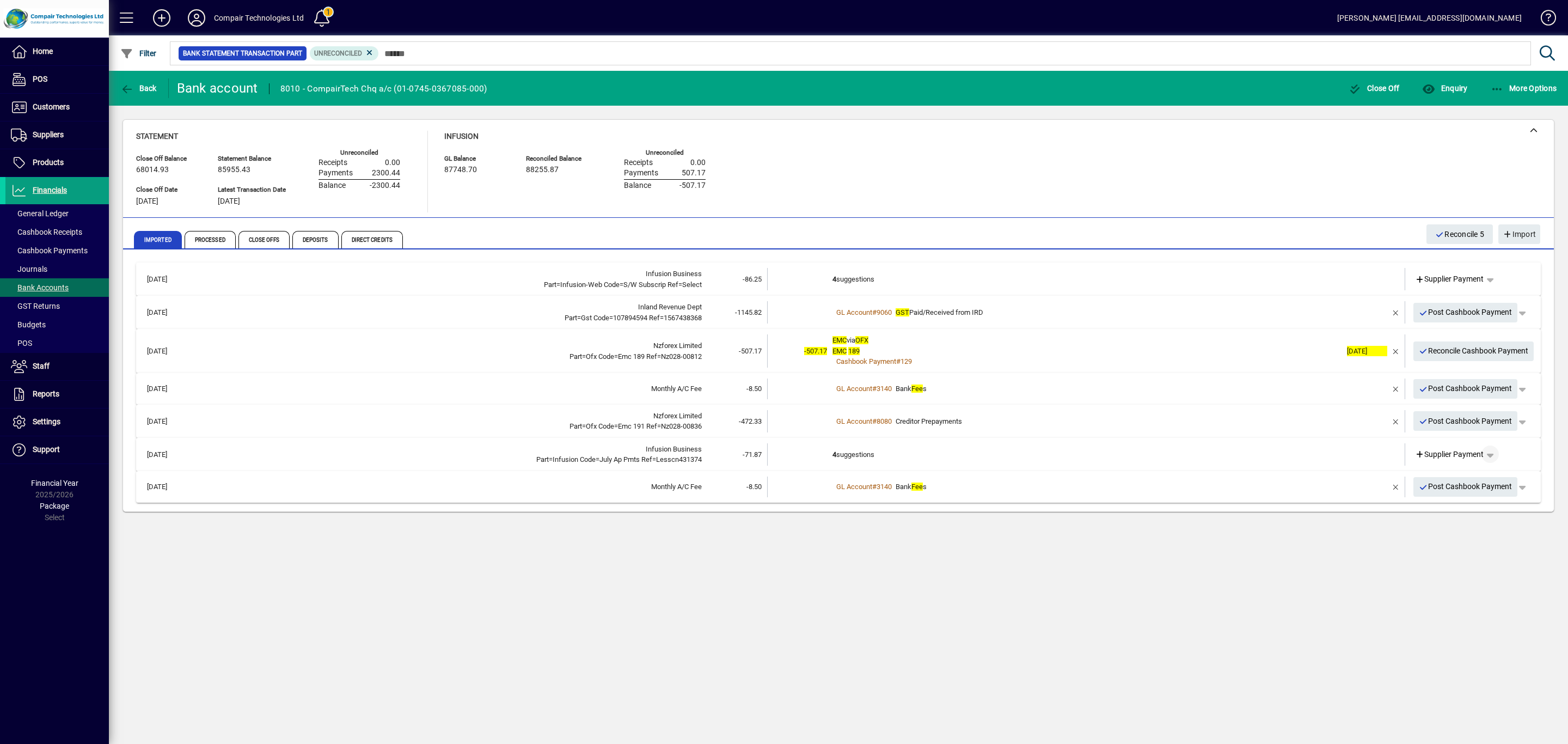
click at [1490, 454] on span "button" at bounding box center [1490, 453] width 26 height 26
click at [1490, 454] on div at bounding box center [784, 372] width 1568 height 744
click at [201, 18] on icon at bounding box center [196, 17] width 22 height 17
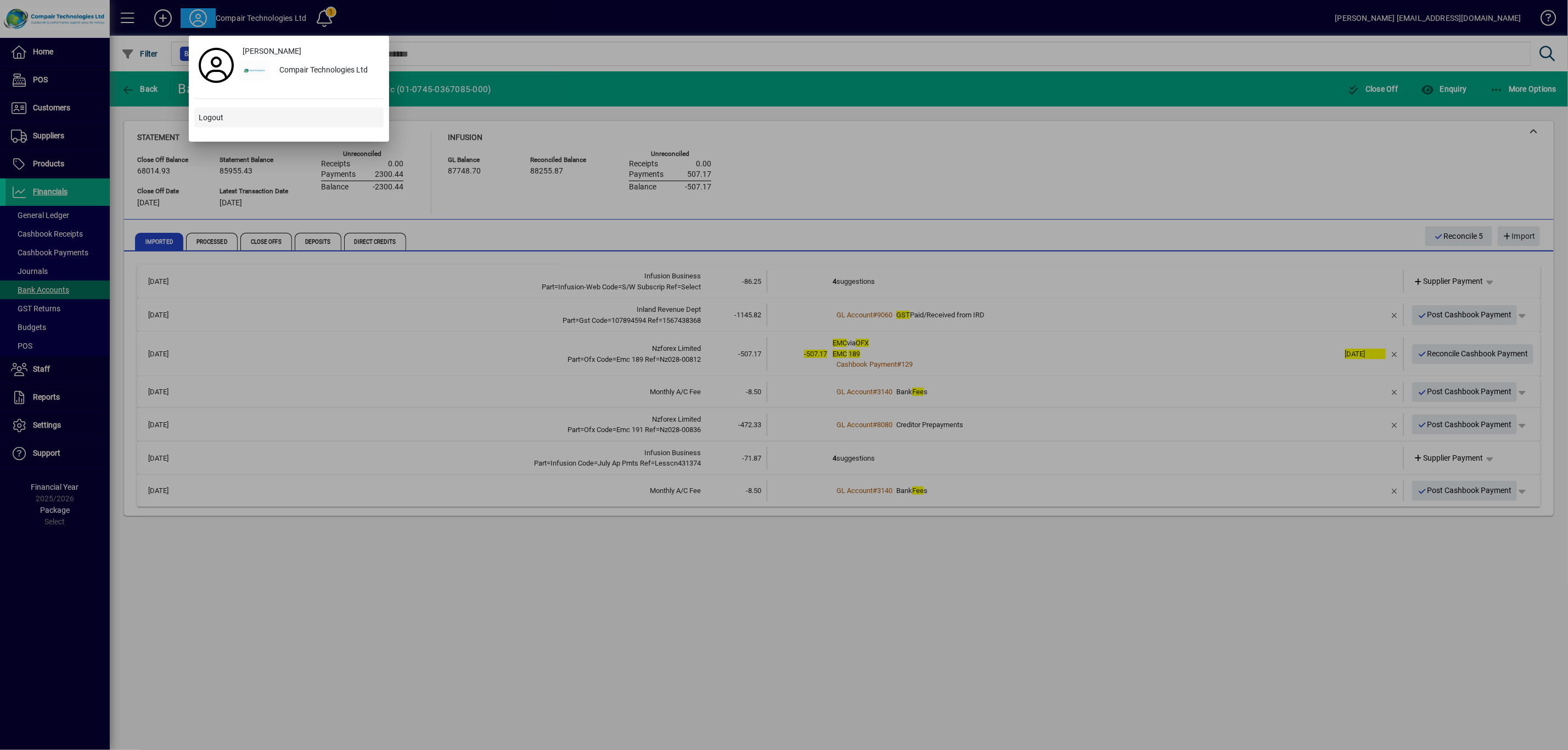
click at [208, 116] on span "Logout" at bounding box center [211, 117] width 24 height 11
